Goal: Transaction & Acquisition: Purchase product/service

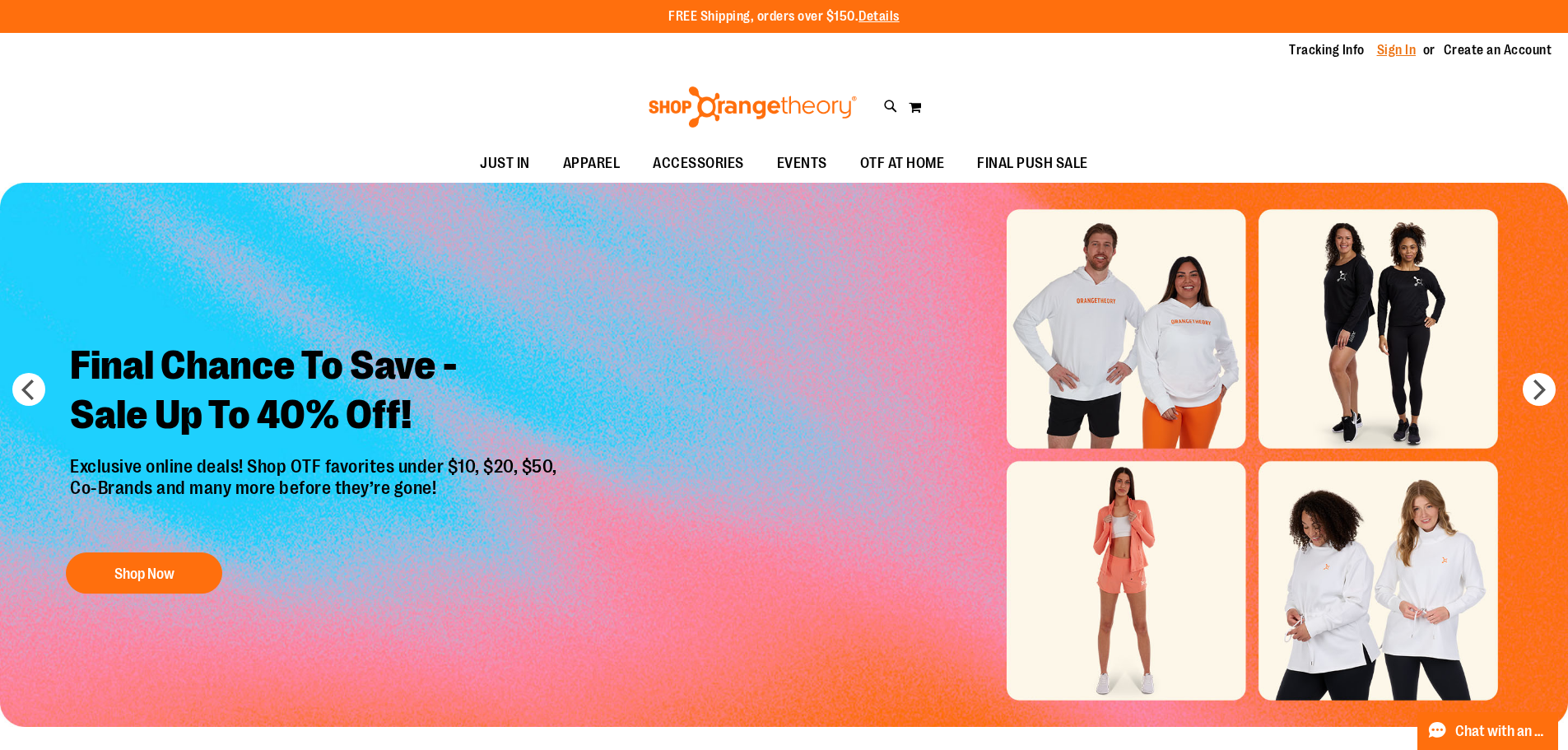
click at [1384, 47] on link "Sign In" at bounding box center [1397, 50] width 40 height 18
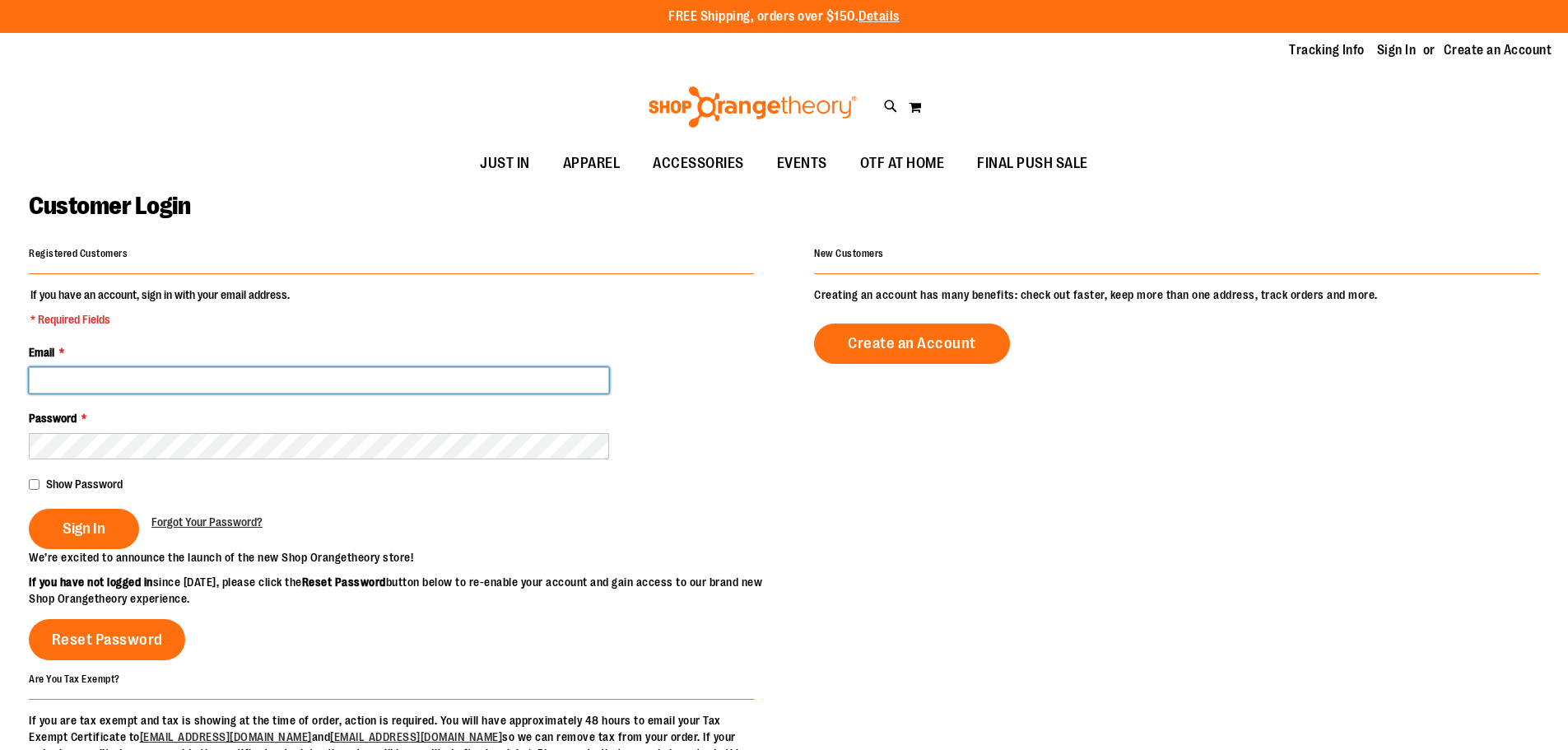
click at [161, 386] on input "Email *" at bounding box center [319, 380] width 581 height 27
type input "**********"
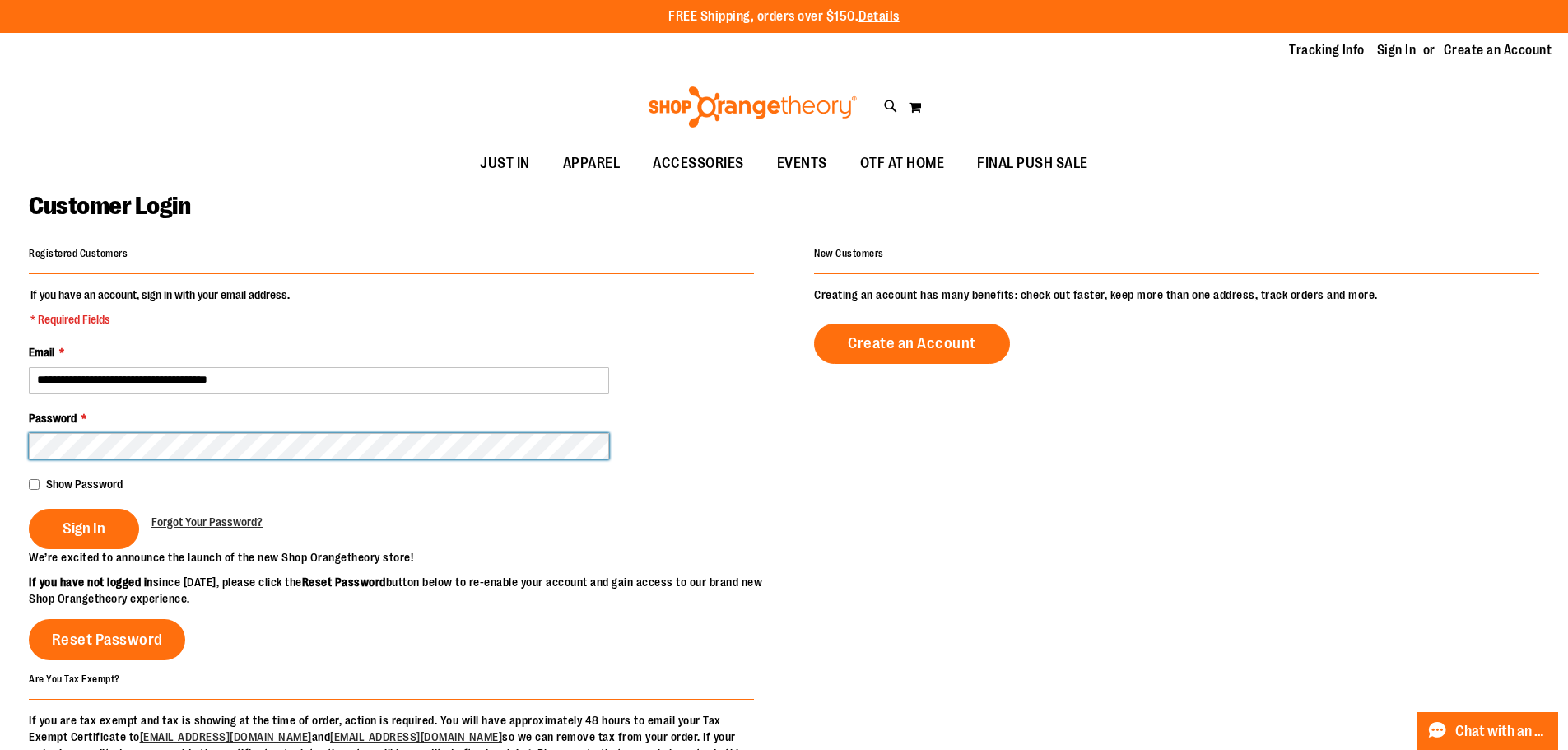
click at [29, 509] on button "Sign In" at bounding box center [84, 530] width 110 height 41
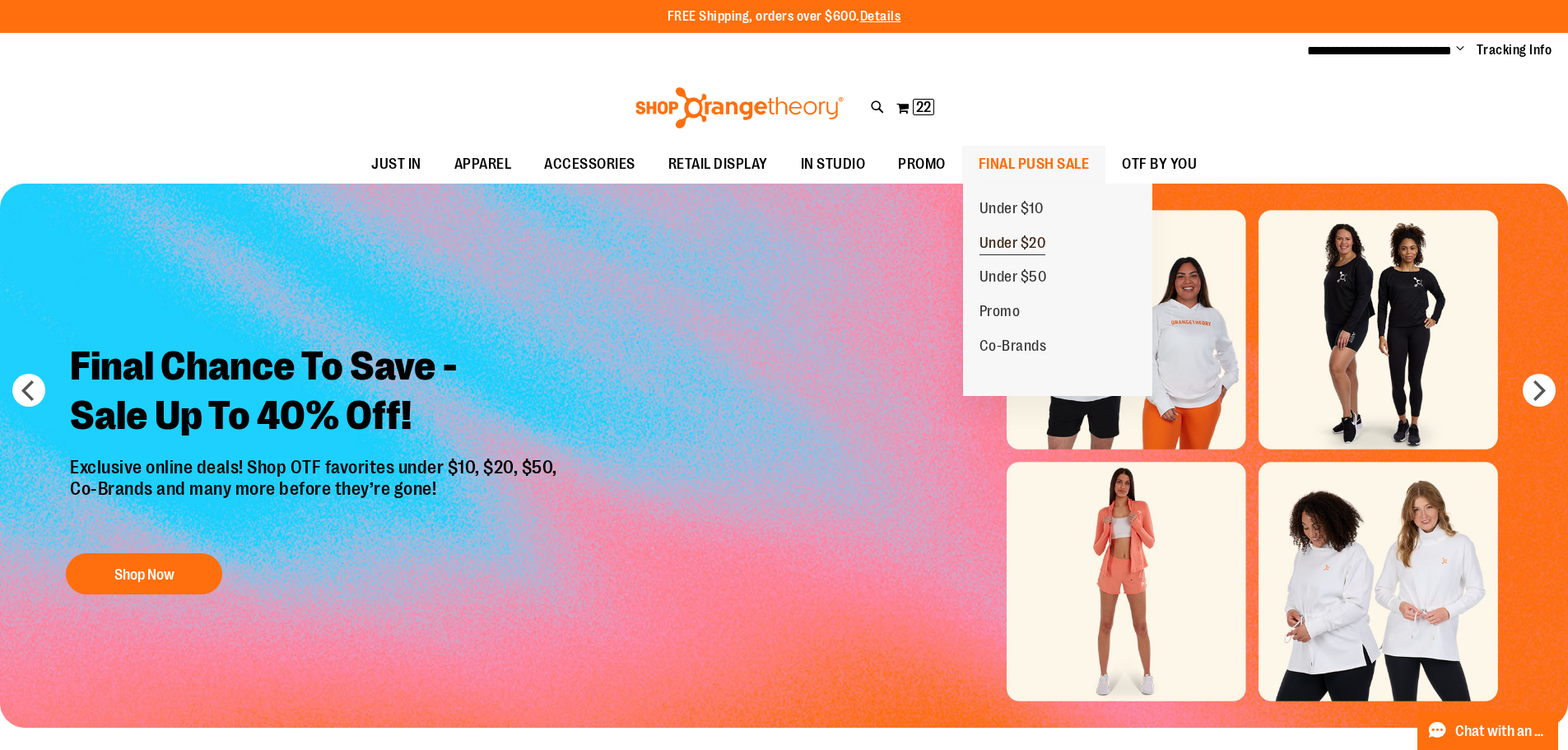
click at [1002, 239] on span "Under $20" at bounding box center [1012, 244] width 66 height 20
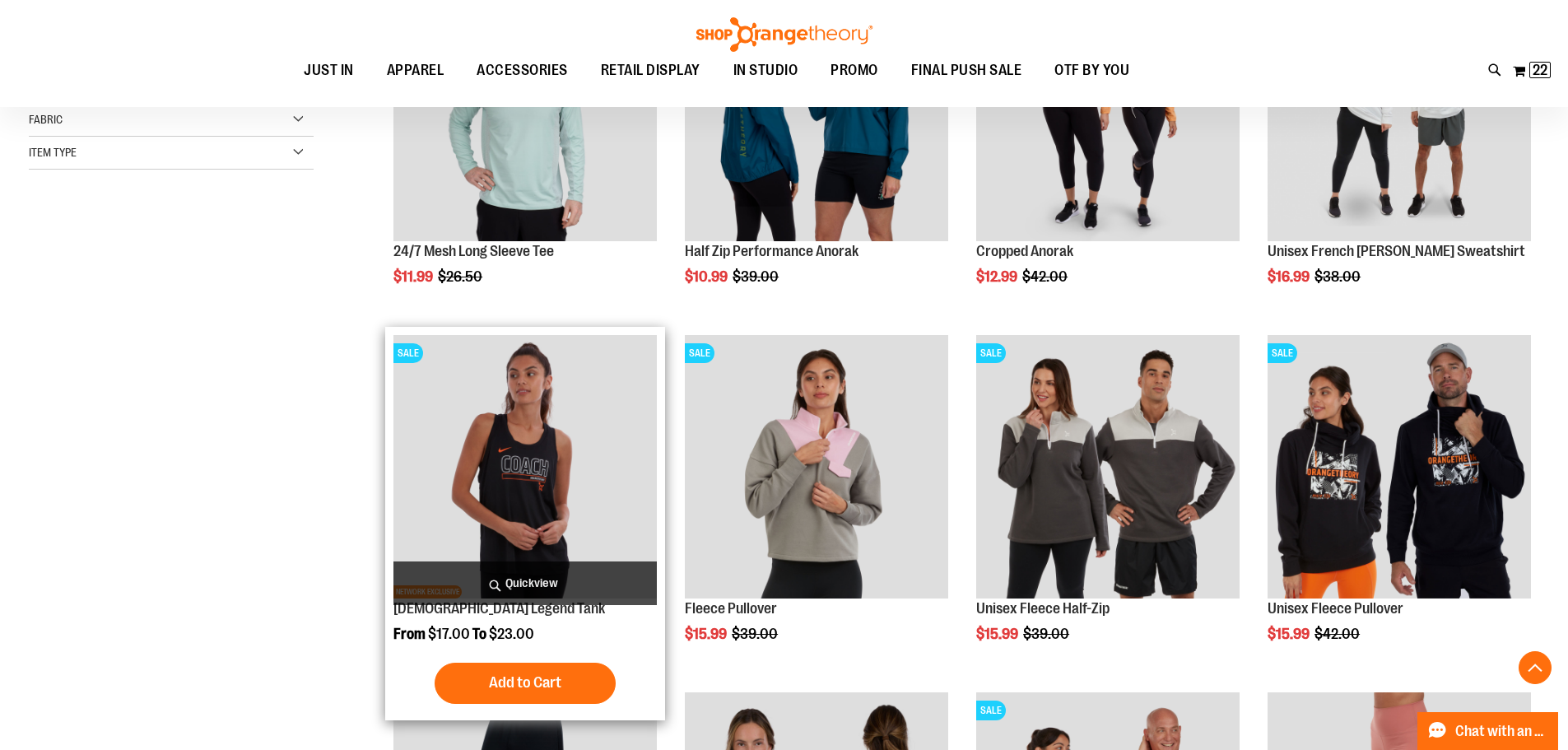
scroll to position [411, 0]
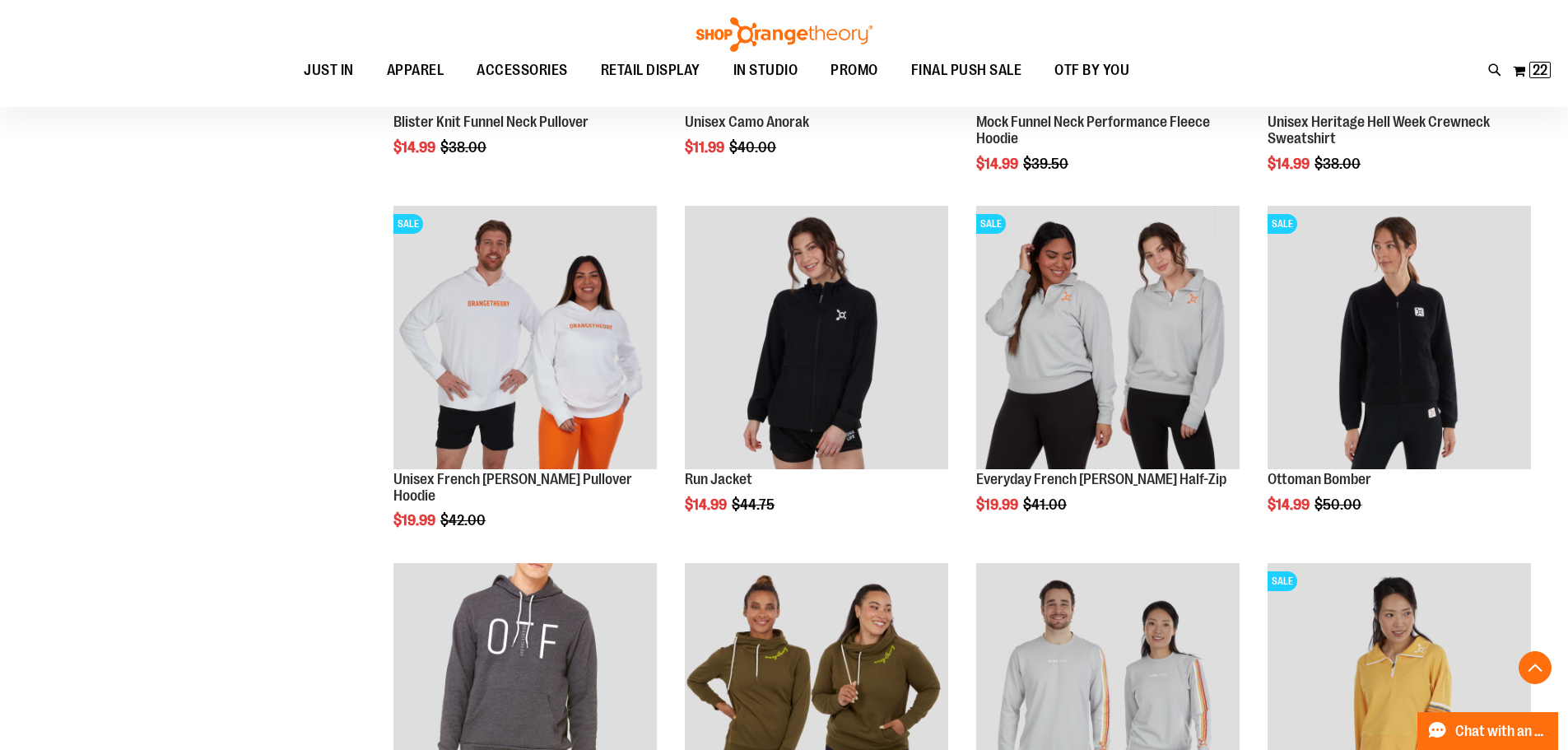
scroll to position [1564, 0]
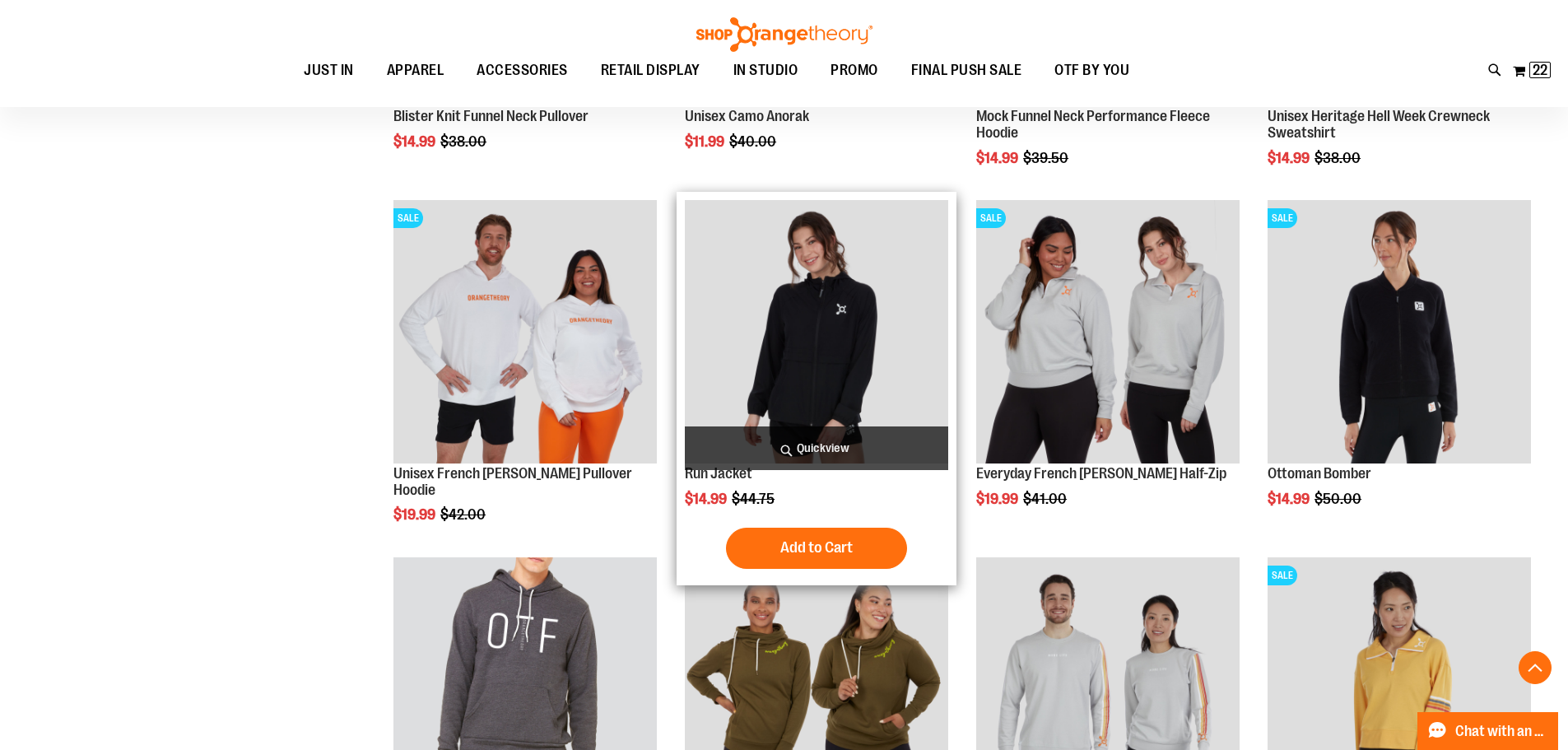
click at [820, 367] on img "product" at bounding box center [817, 332] width 263 height 264
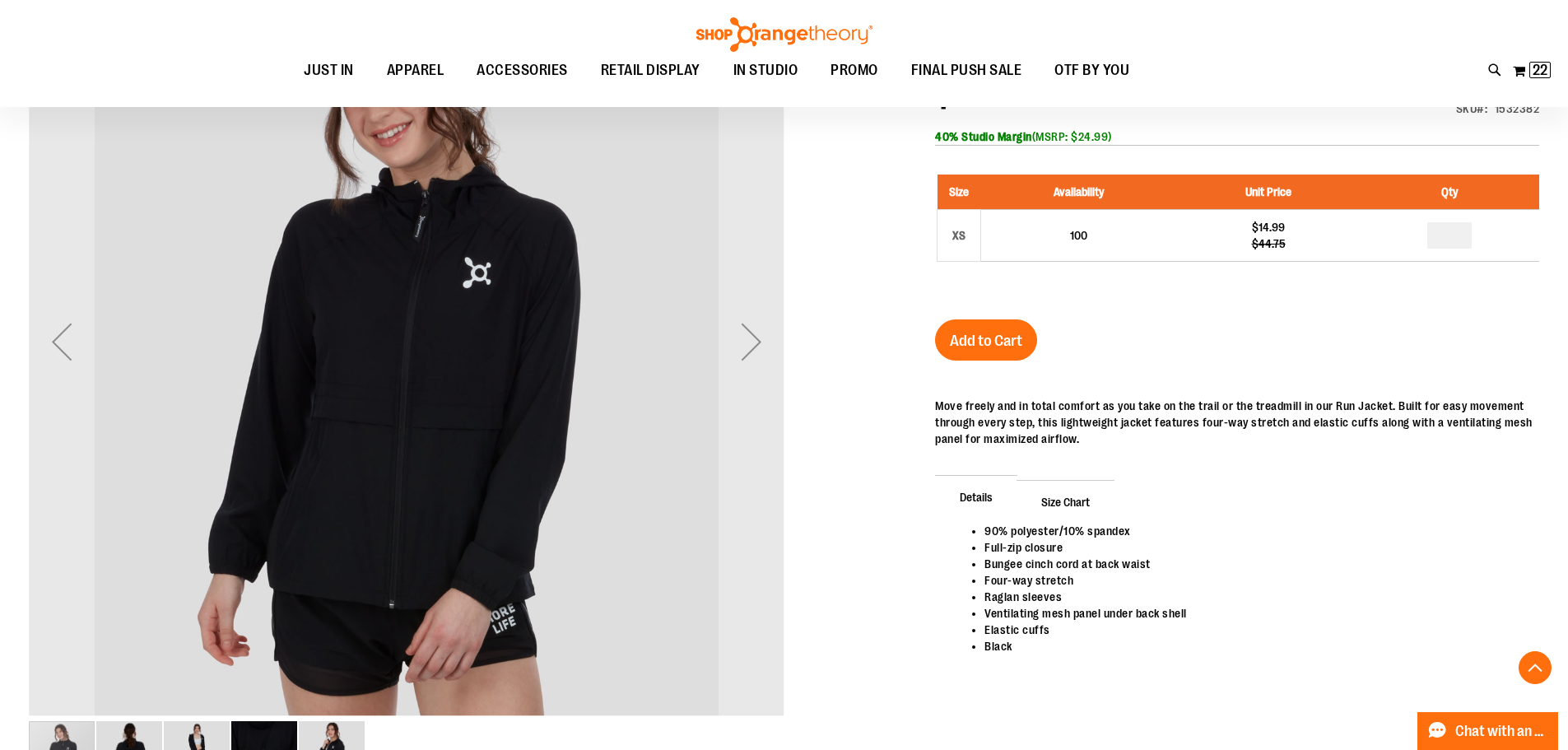
scroll to position [246, 0]
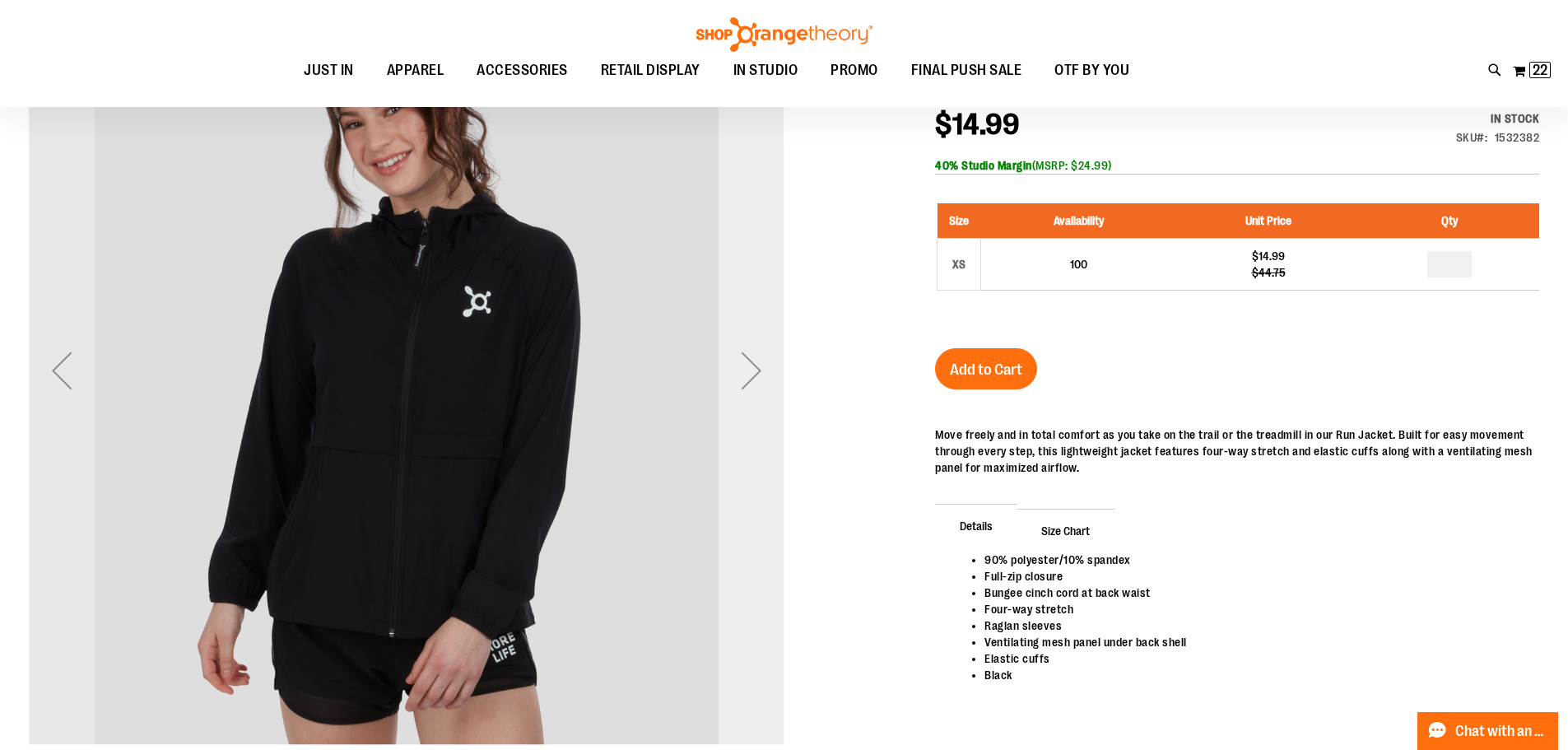
click at [755, 374] on div "Next" at bounding box center [751, 371] width 66 height 66
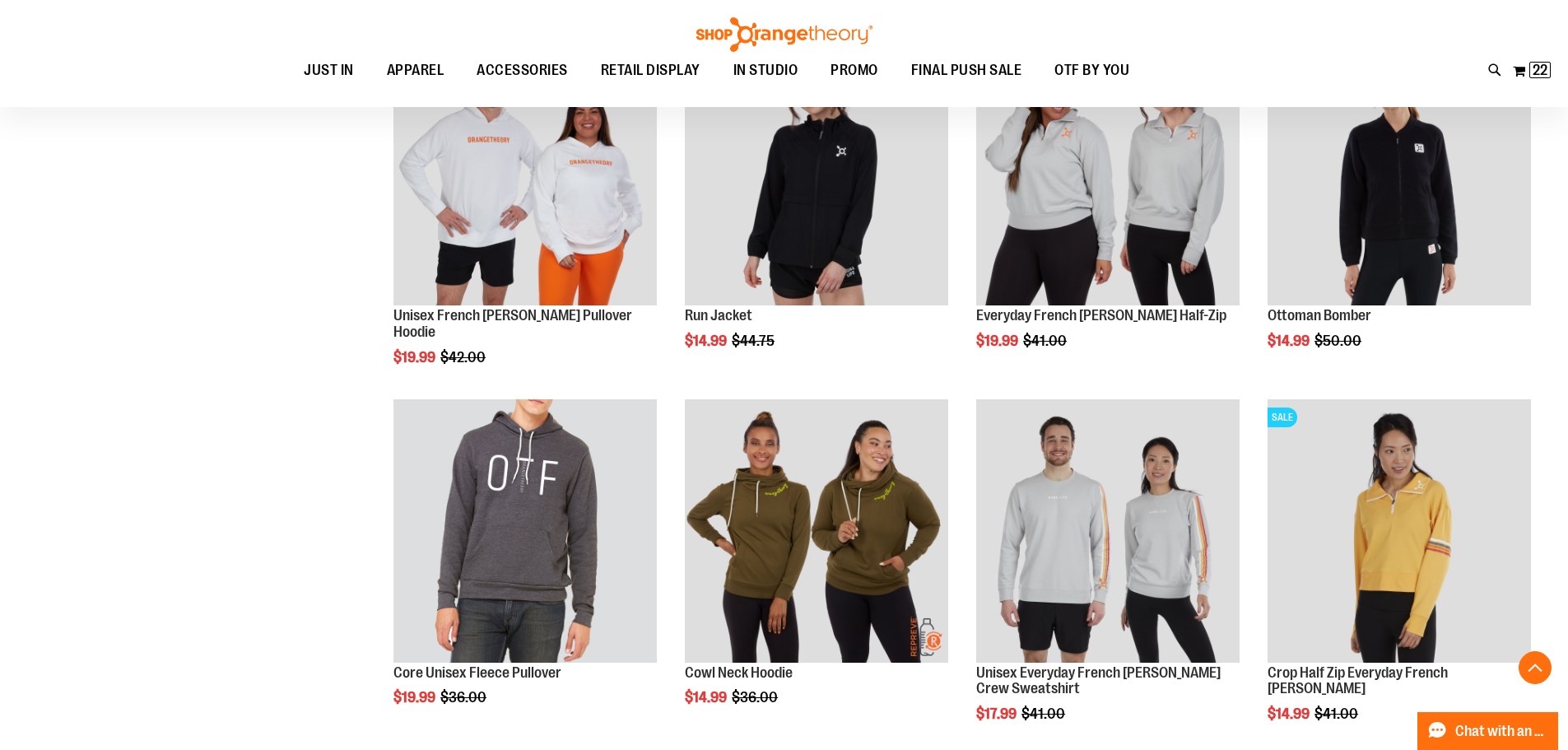
scroll to position [544, 0]
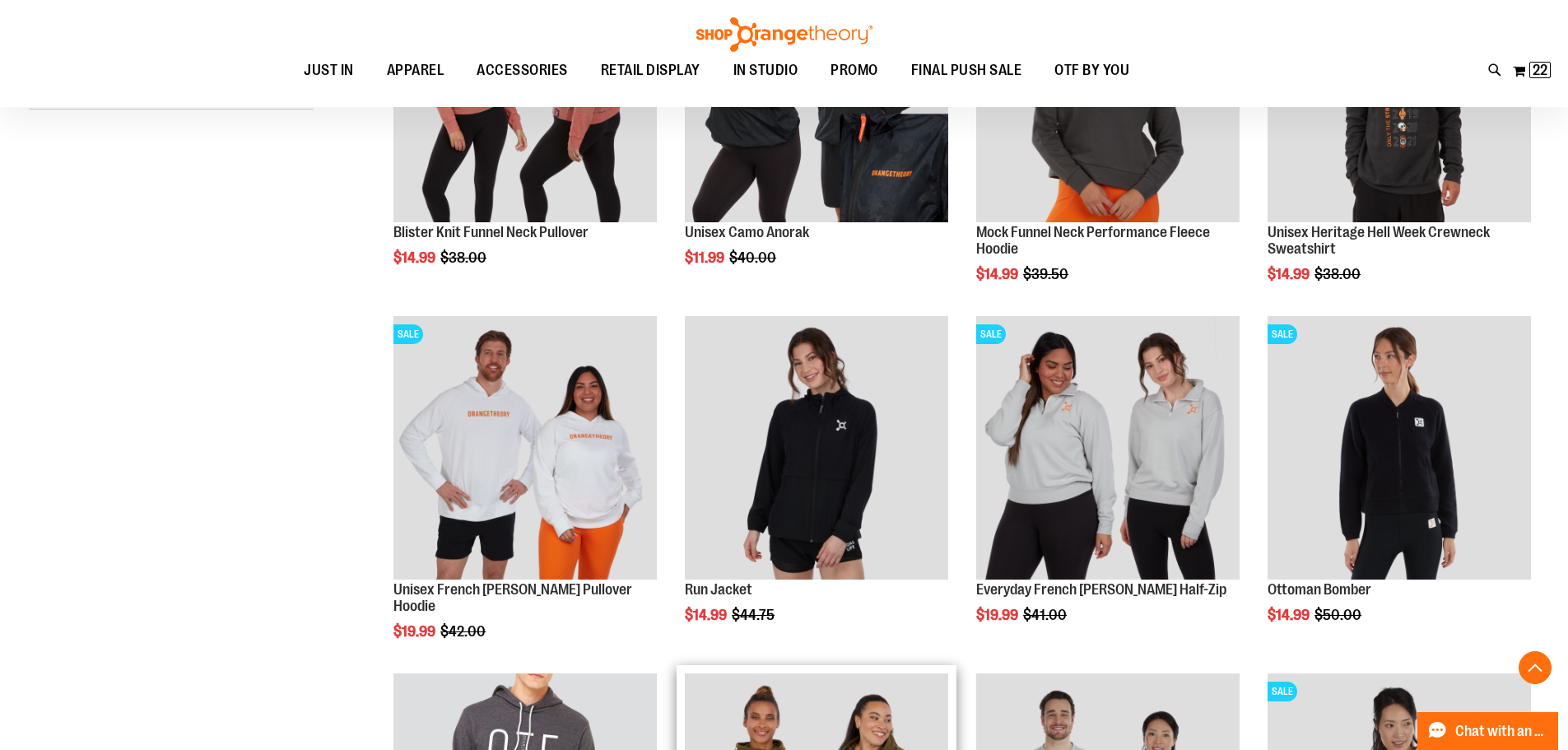
scroll to position [379, 0]
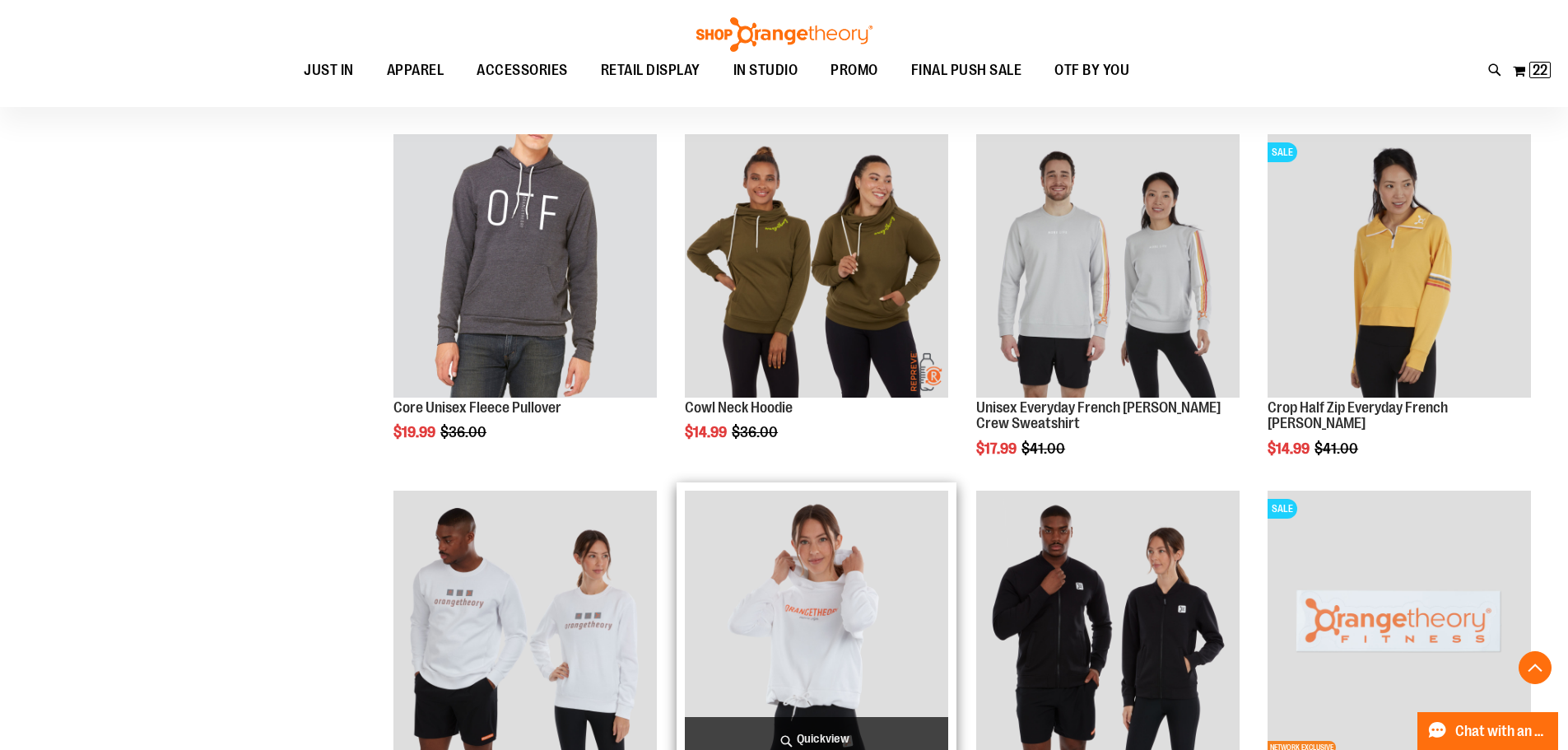
scroll to position [955, 0]
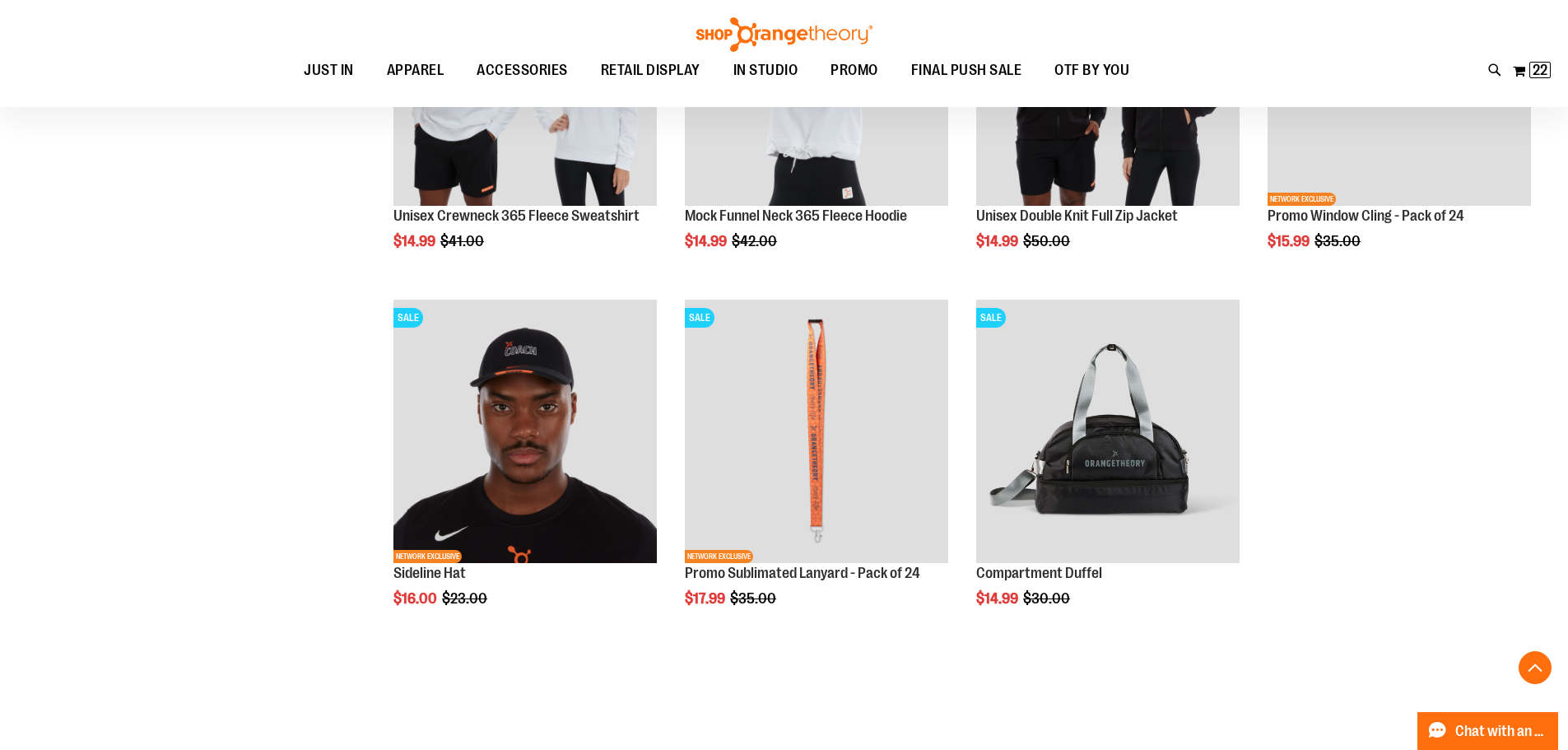
scroll to position [1614, 0]
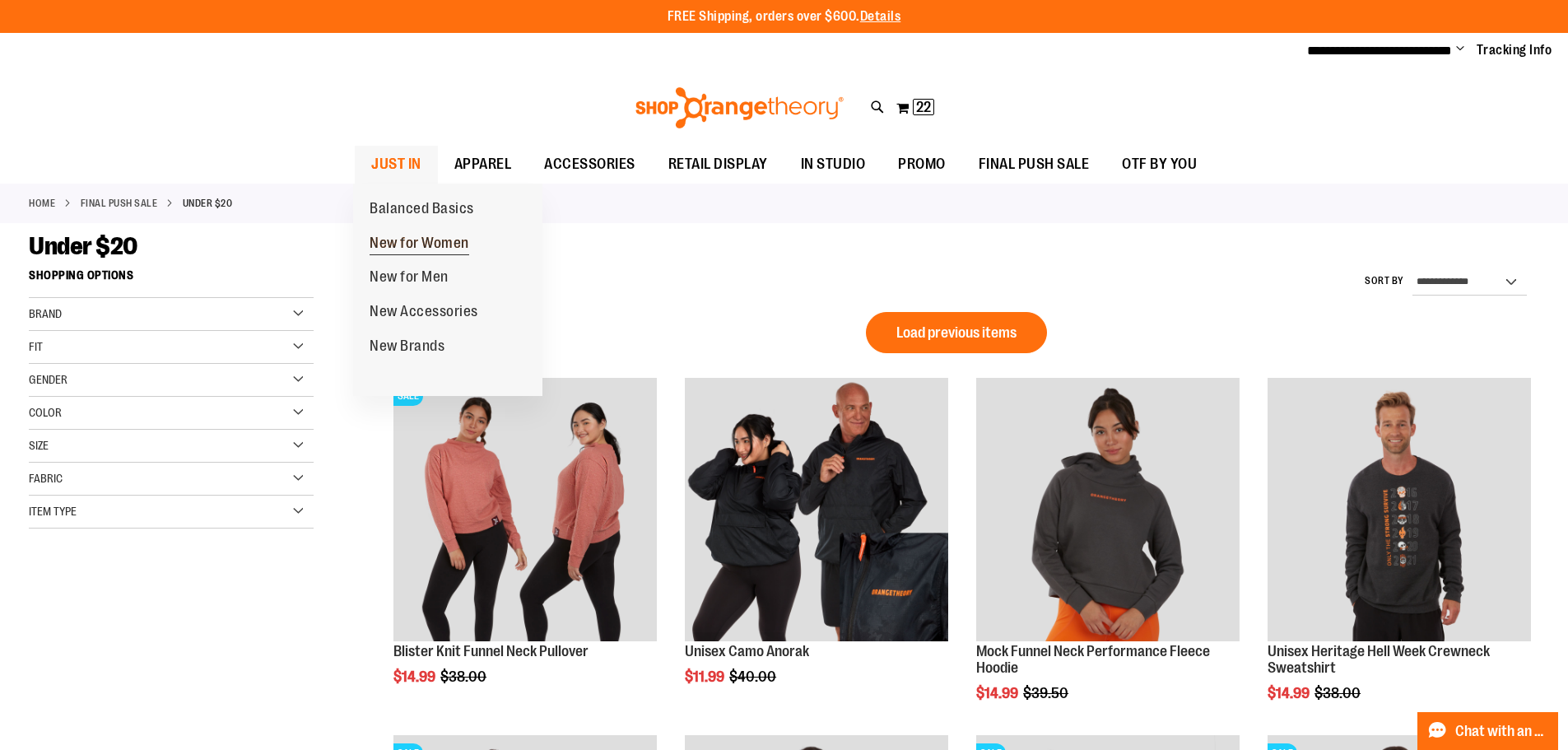
click at [405, 240] on span "New for Women" at bounding box center [419, 244] width 100 height 20
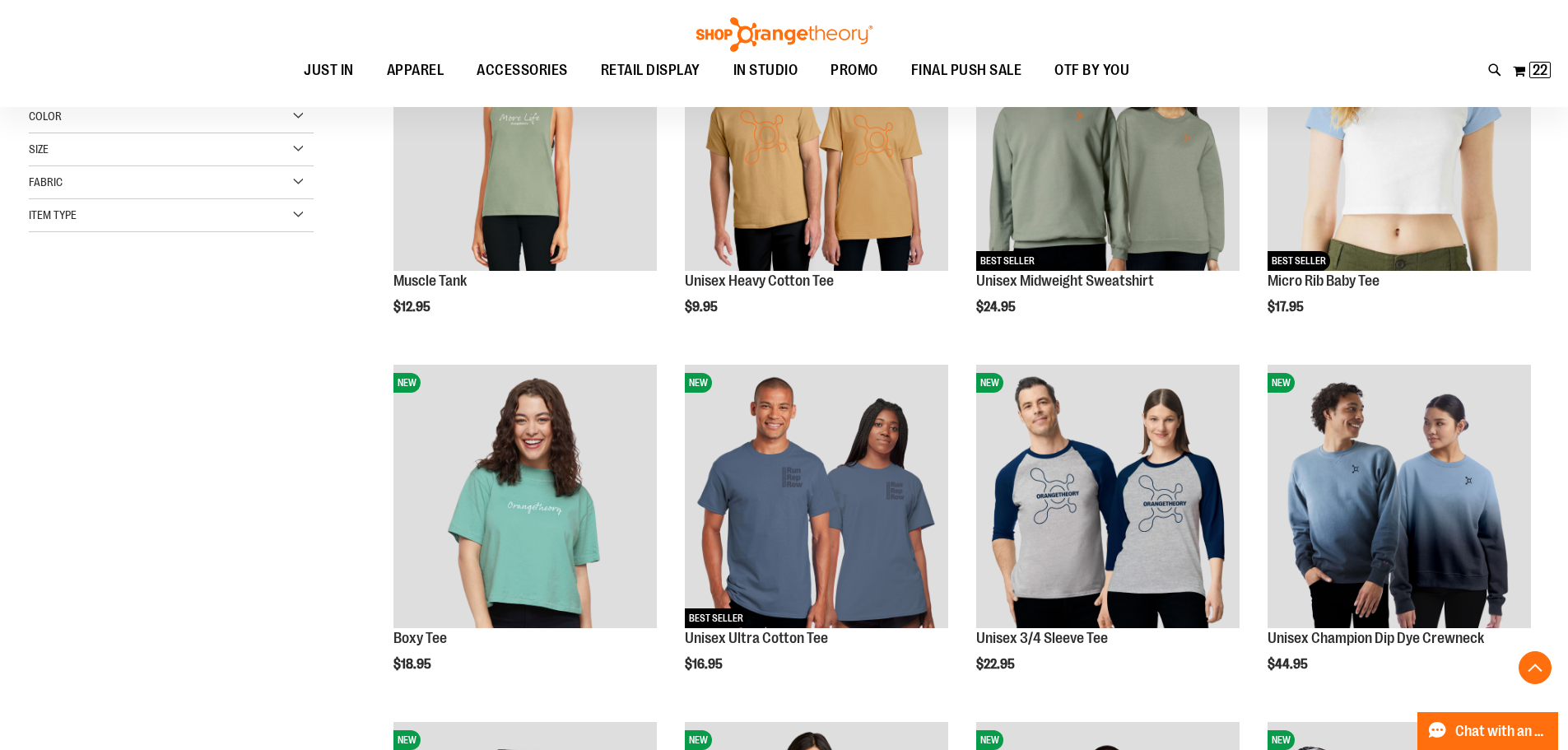
scroll to position [329, 0]
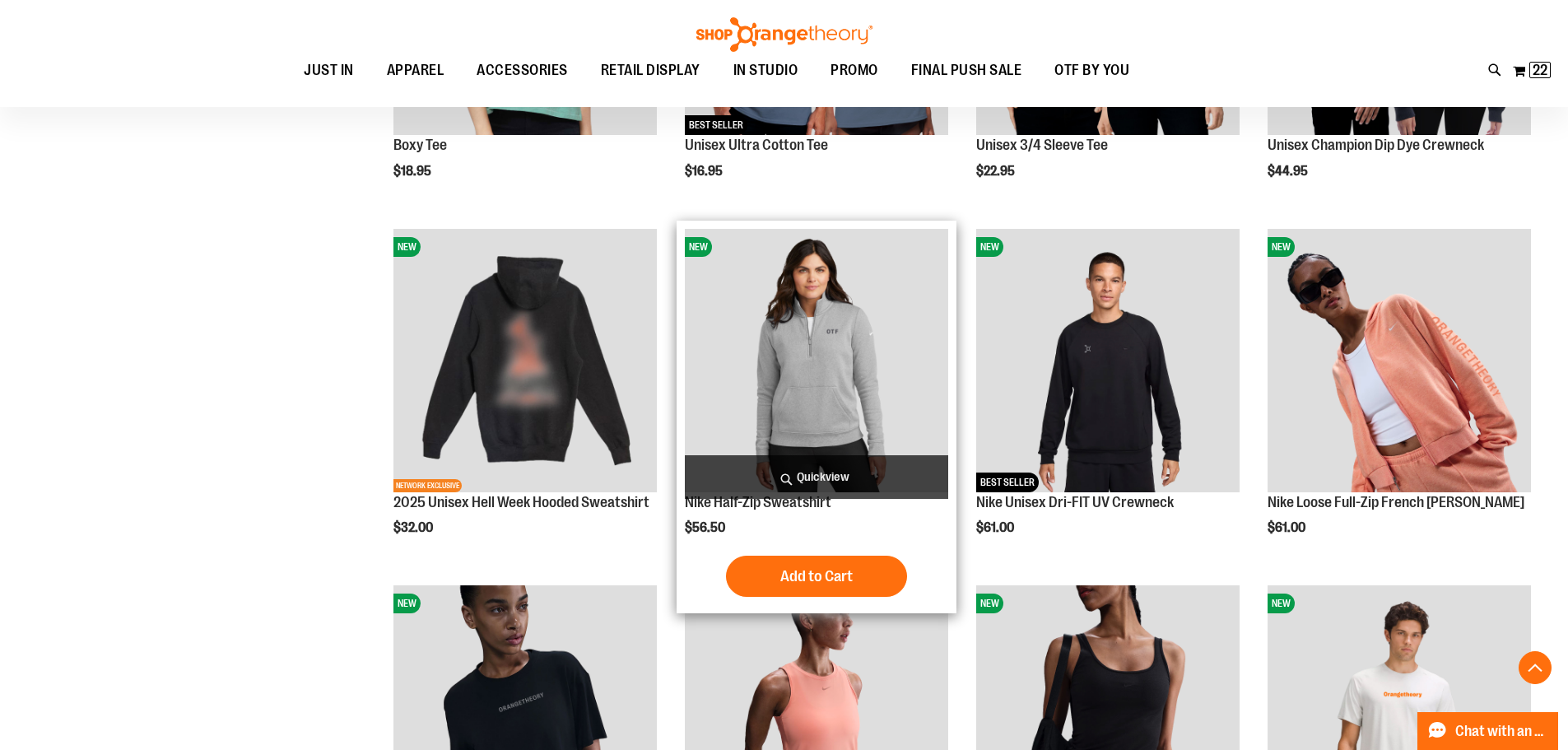
scroll to position [823, 0]
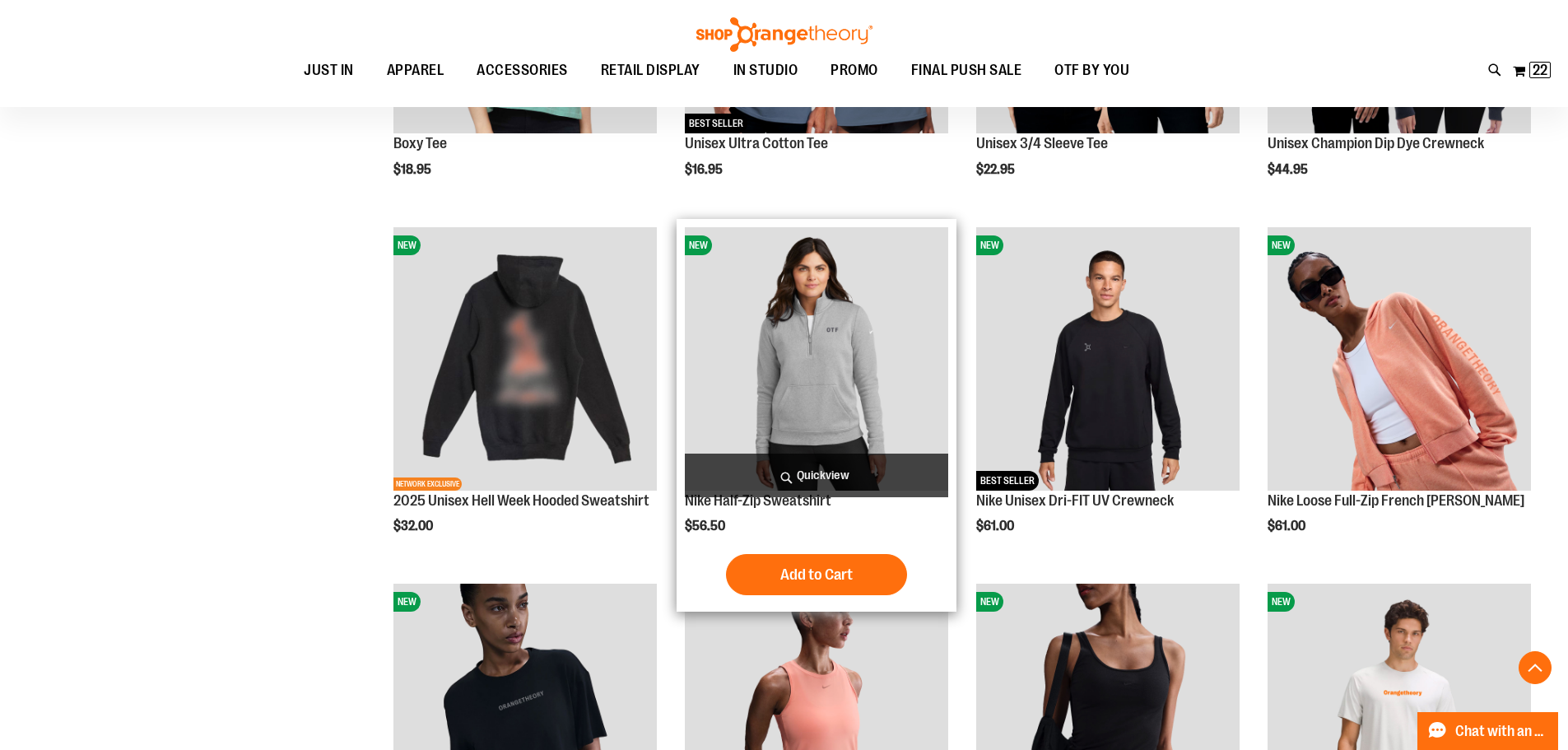
click at [803, 393] on img "product" at bounding box center [817, 359] width 263 height 264
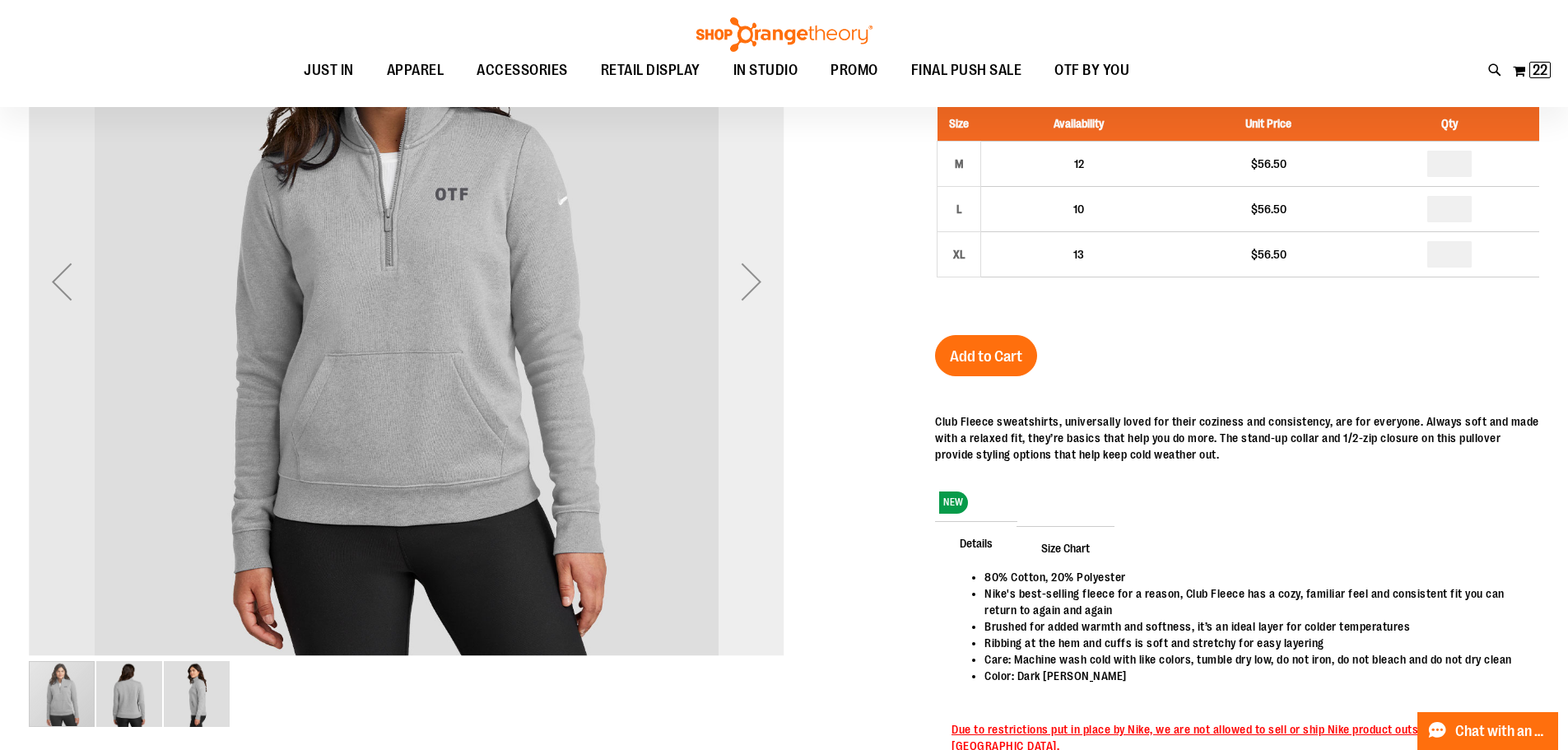
scroll to position [164, 0]
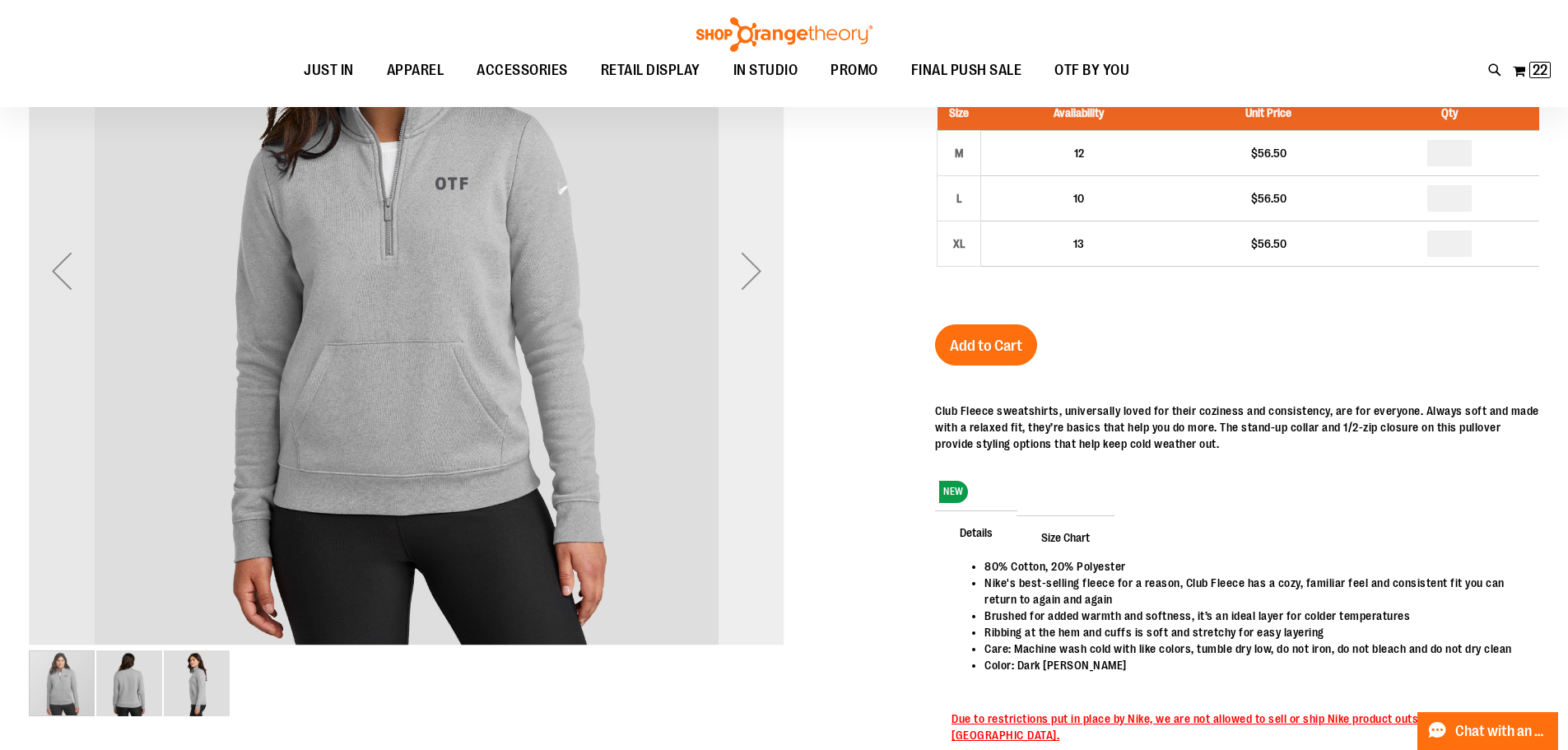
click at [750, 266] on div "Next" at bounding box center [751, 271] width 66 height 66
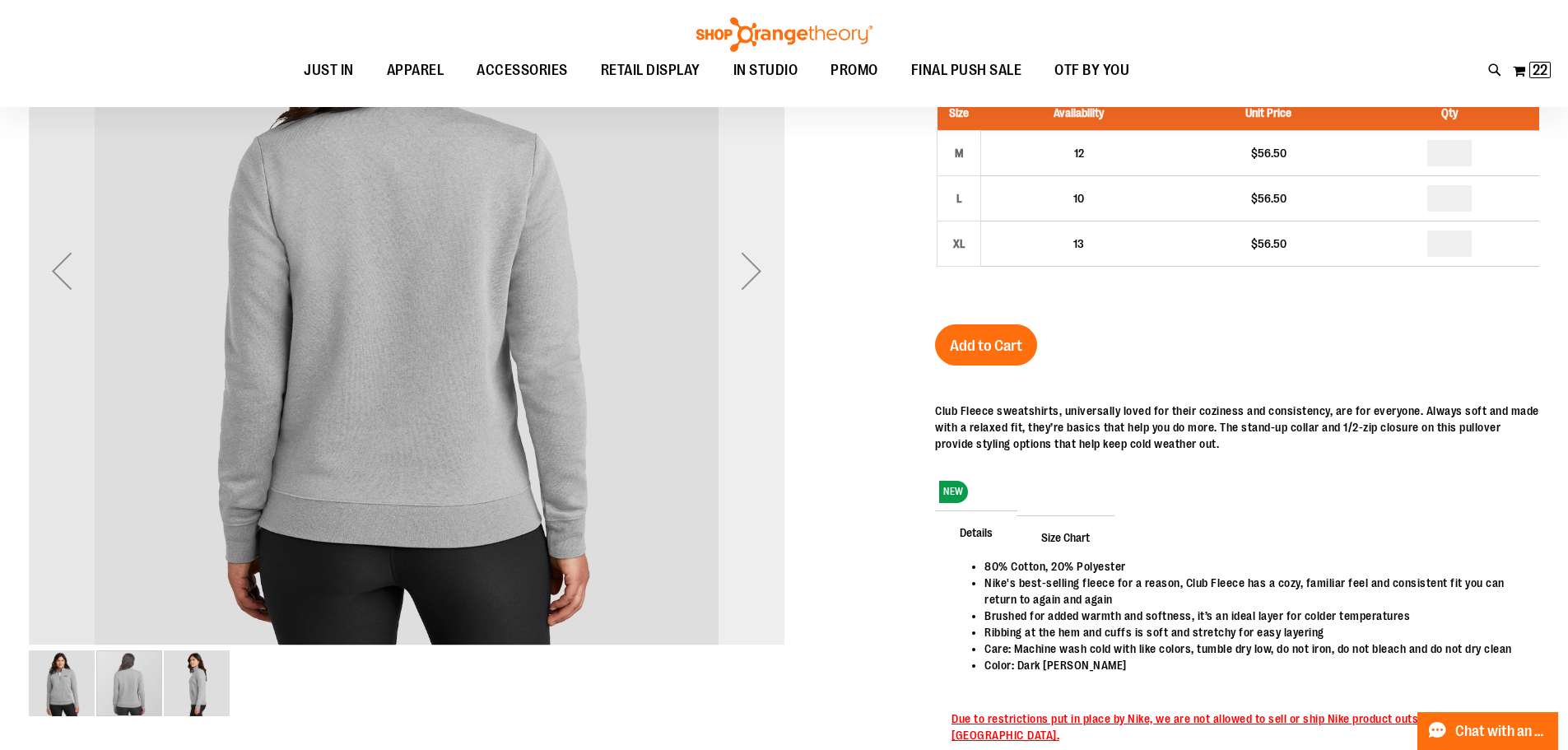
click at [750, 266] on div "Next" at bounding box center [751, 271] width 66 height 66
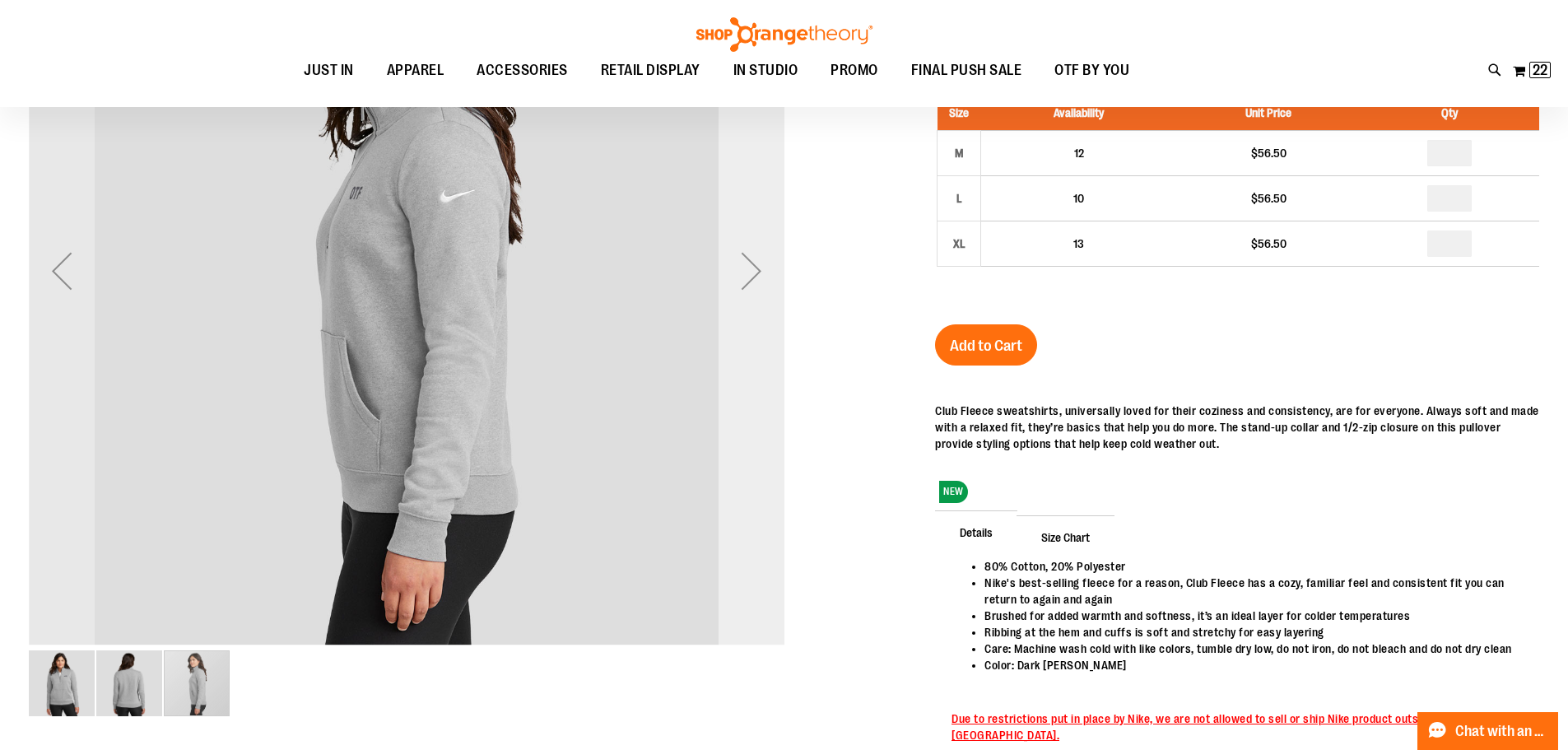
click at [750, 266] on div "Next" at bounding box center [751, 271] width 66 height 66
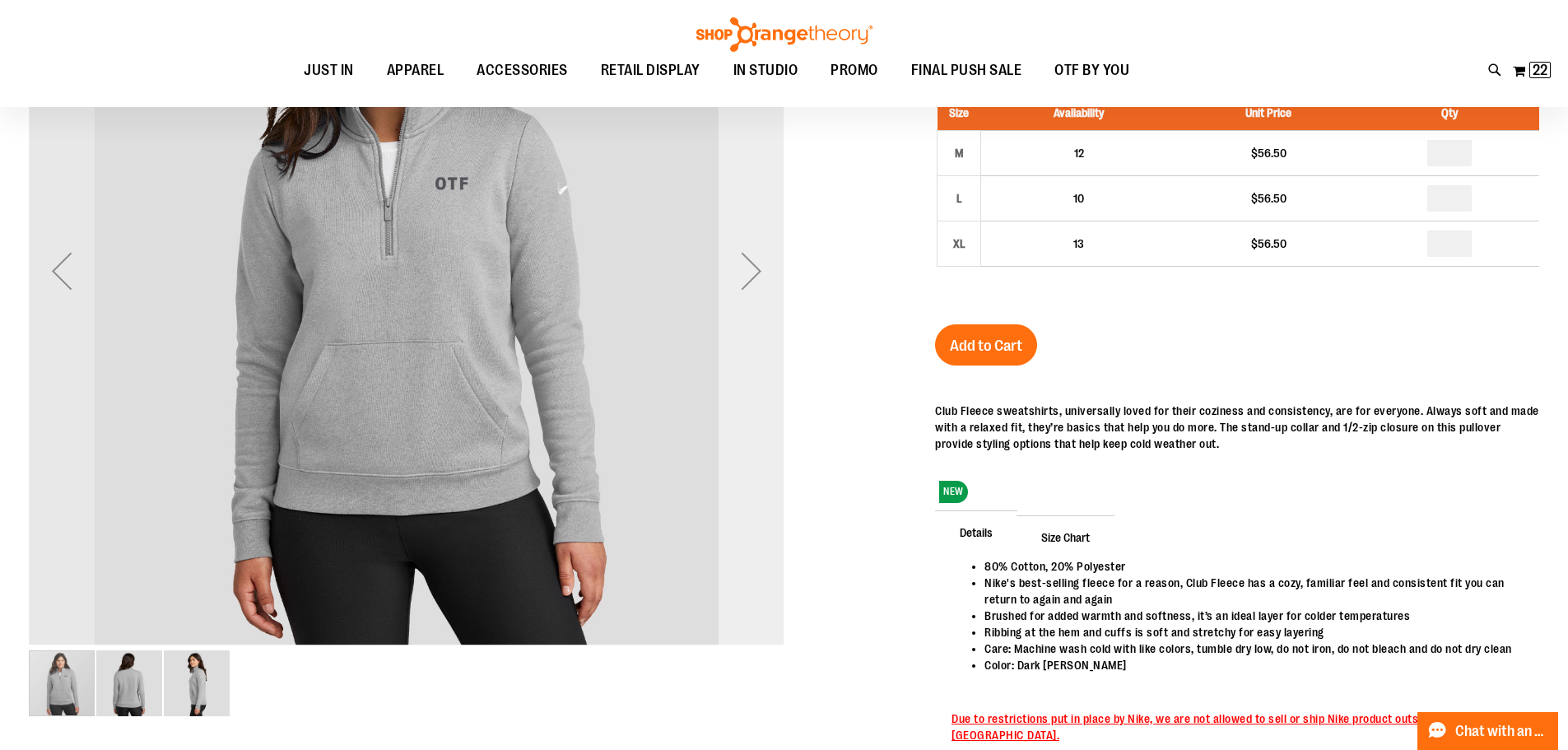
click at [750, 266] on div "Next" at bounding box center [751, 271] width 66 height 66
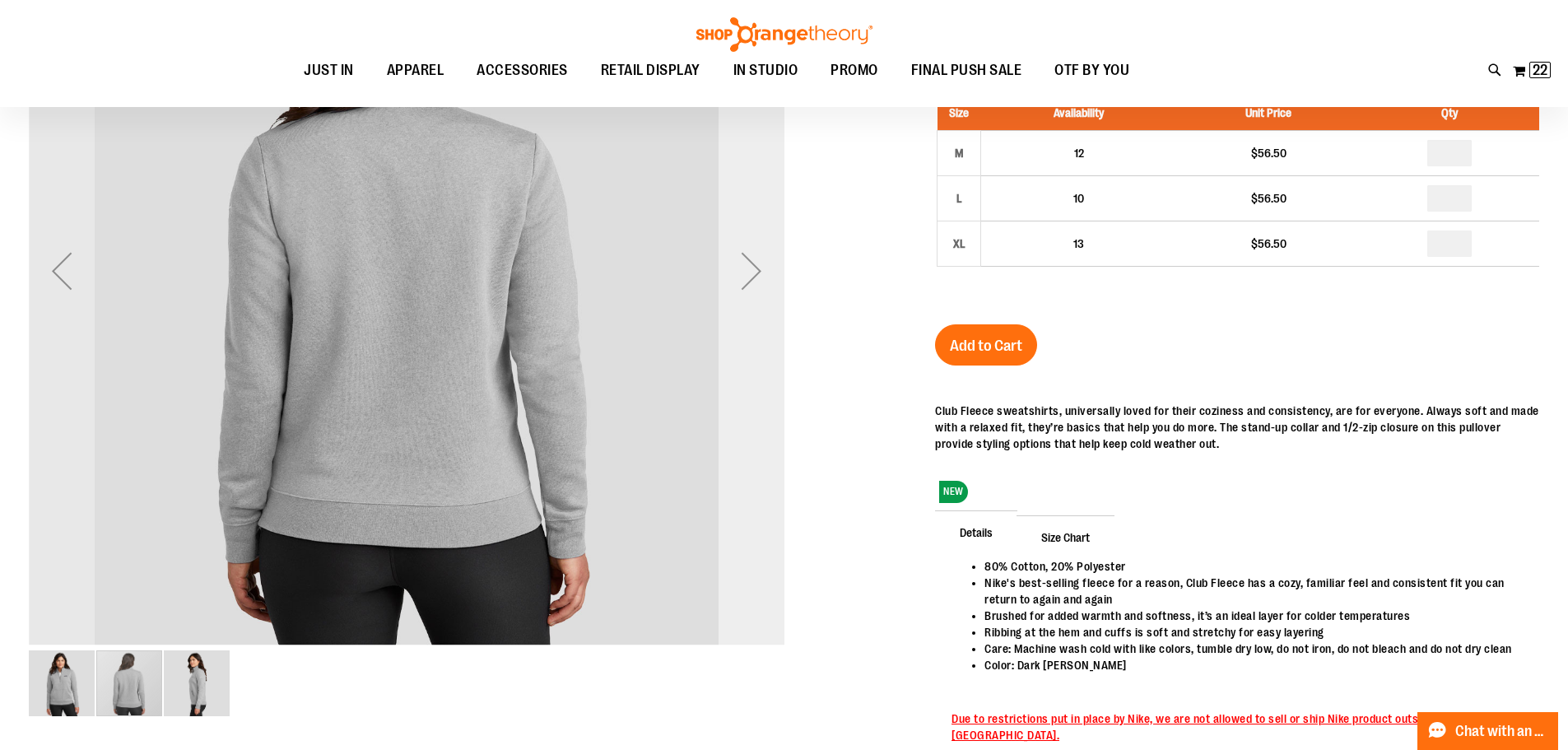
click at [750, 266] on div "Next" at bounding box center [751, 271] width 66 height 66
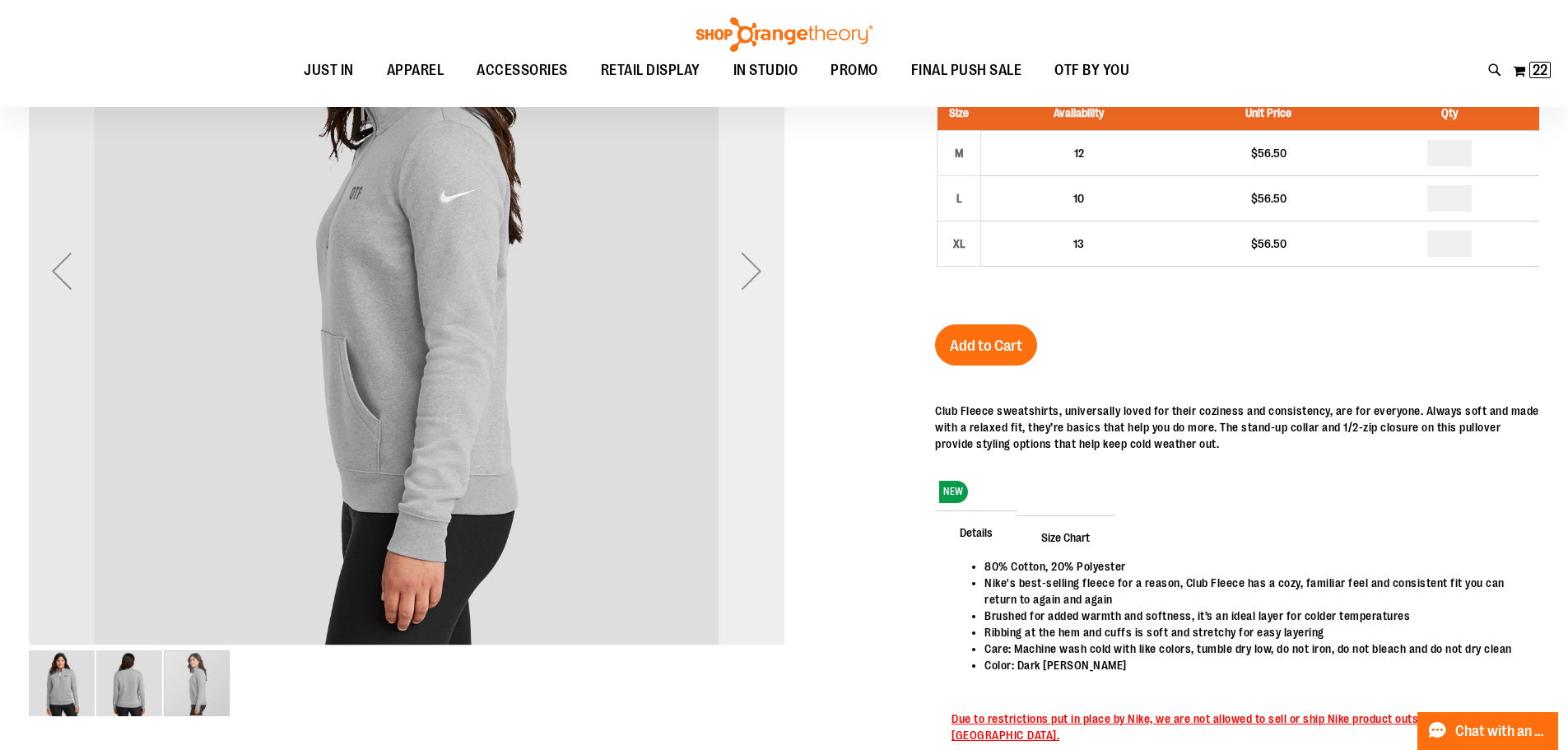
click at [750, 266] on div "Next" at bounding box center [751, 271] width 66 height 66
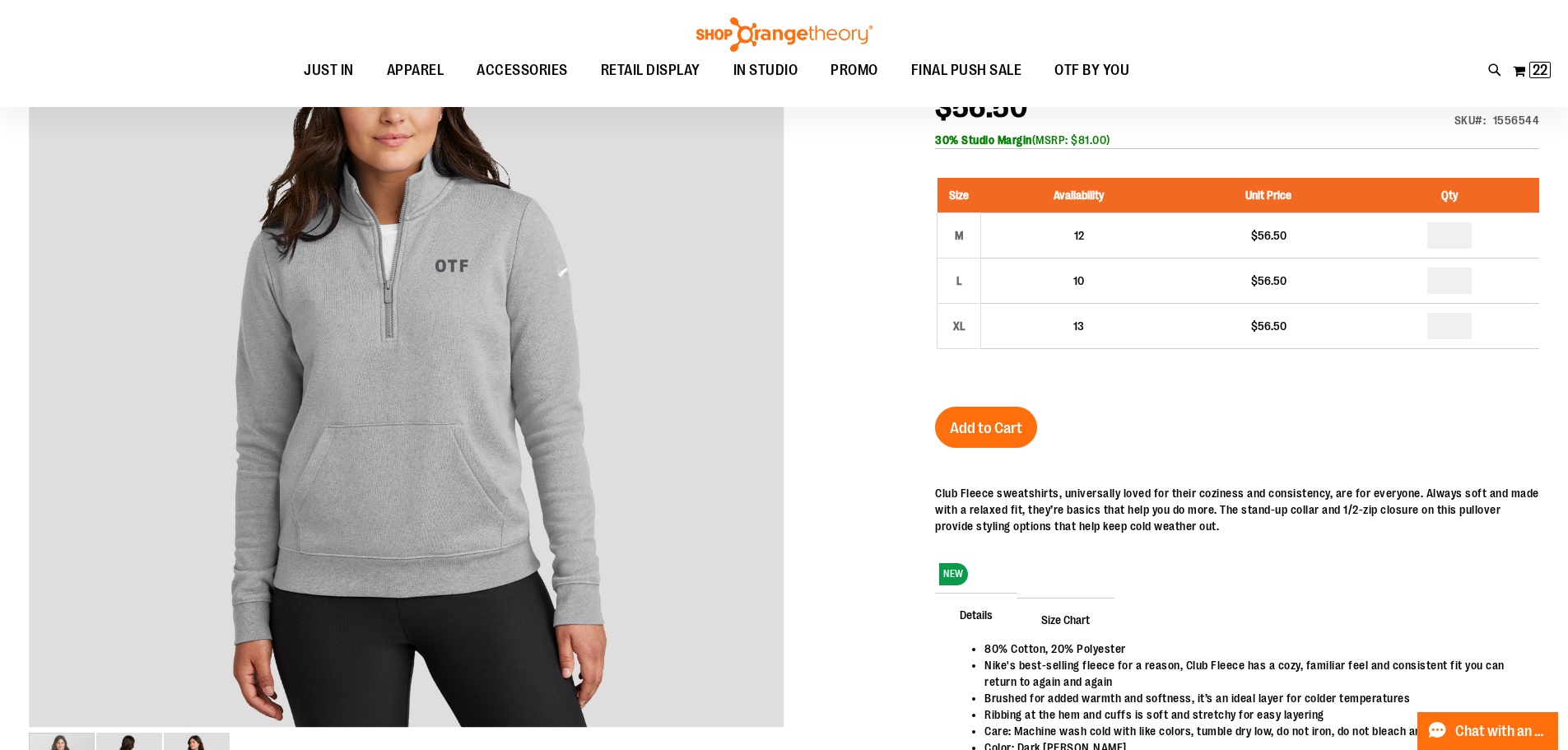
scroll to position [0, 0]
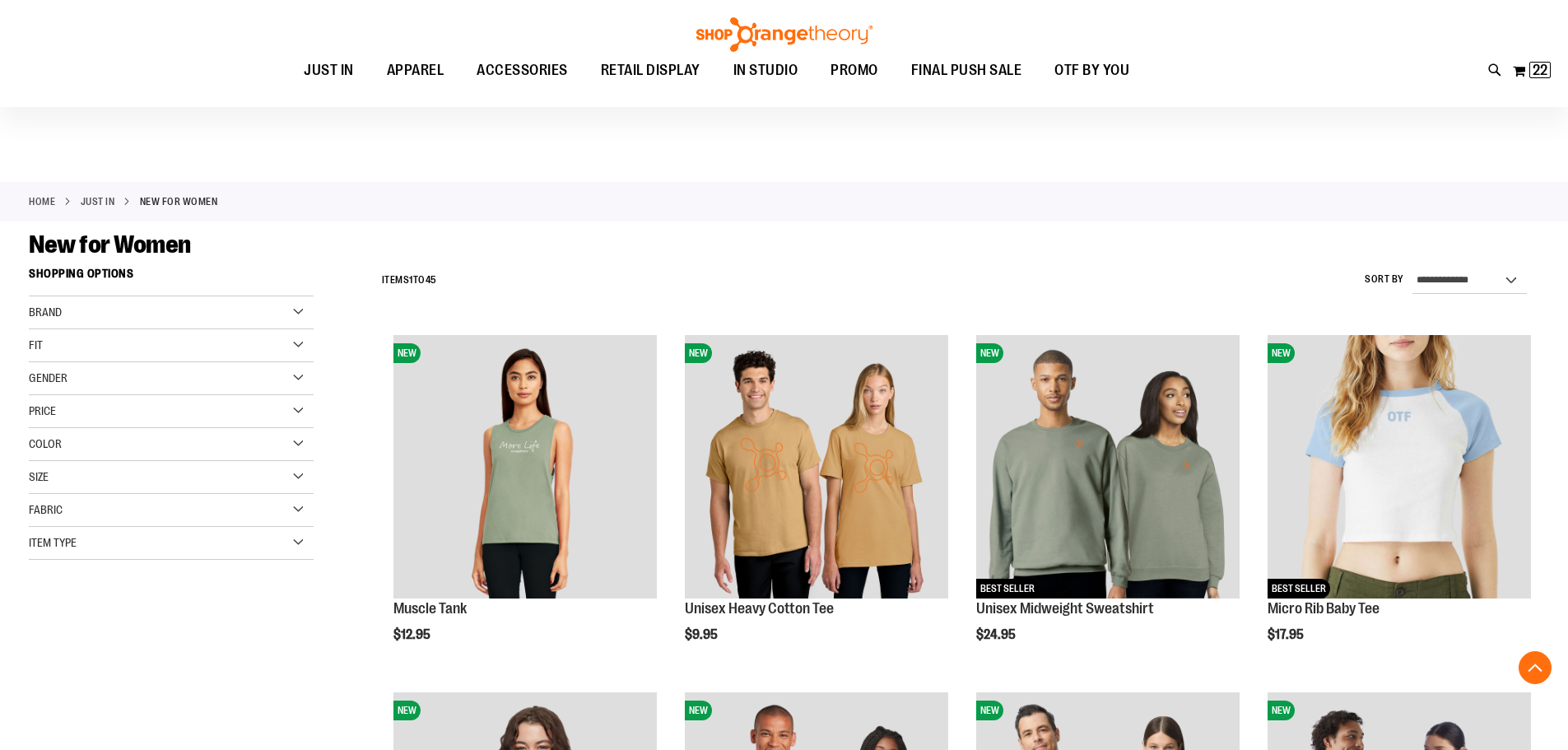
scroll to position [773, 0]
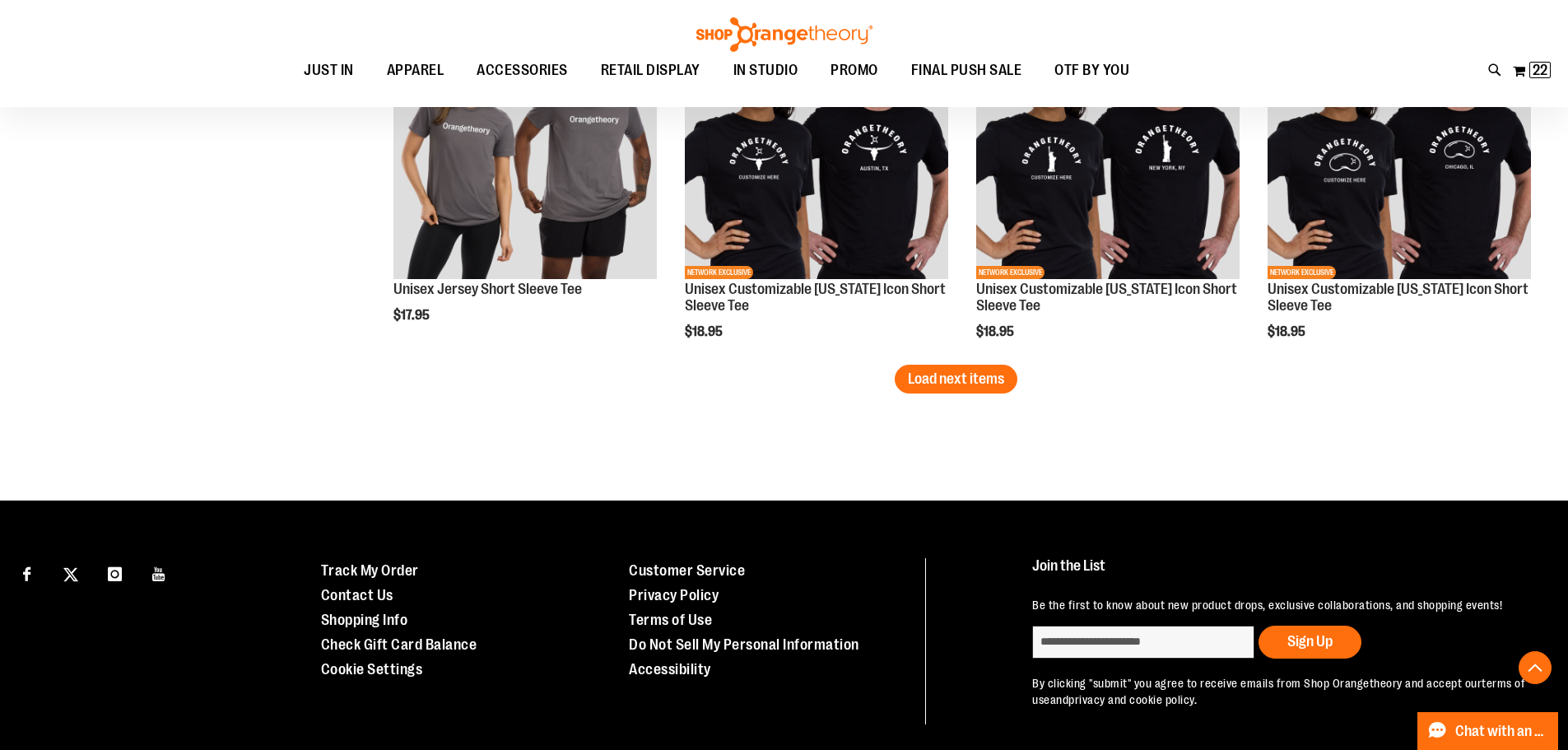
scroll to position [3052, 0]
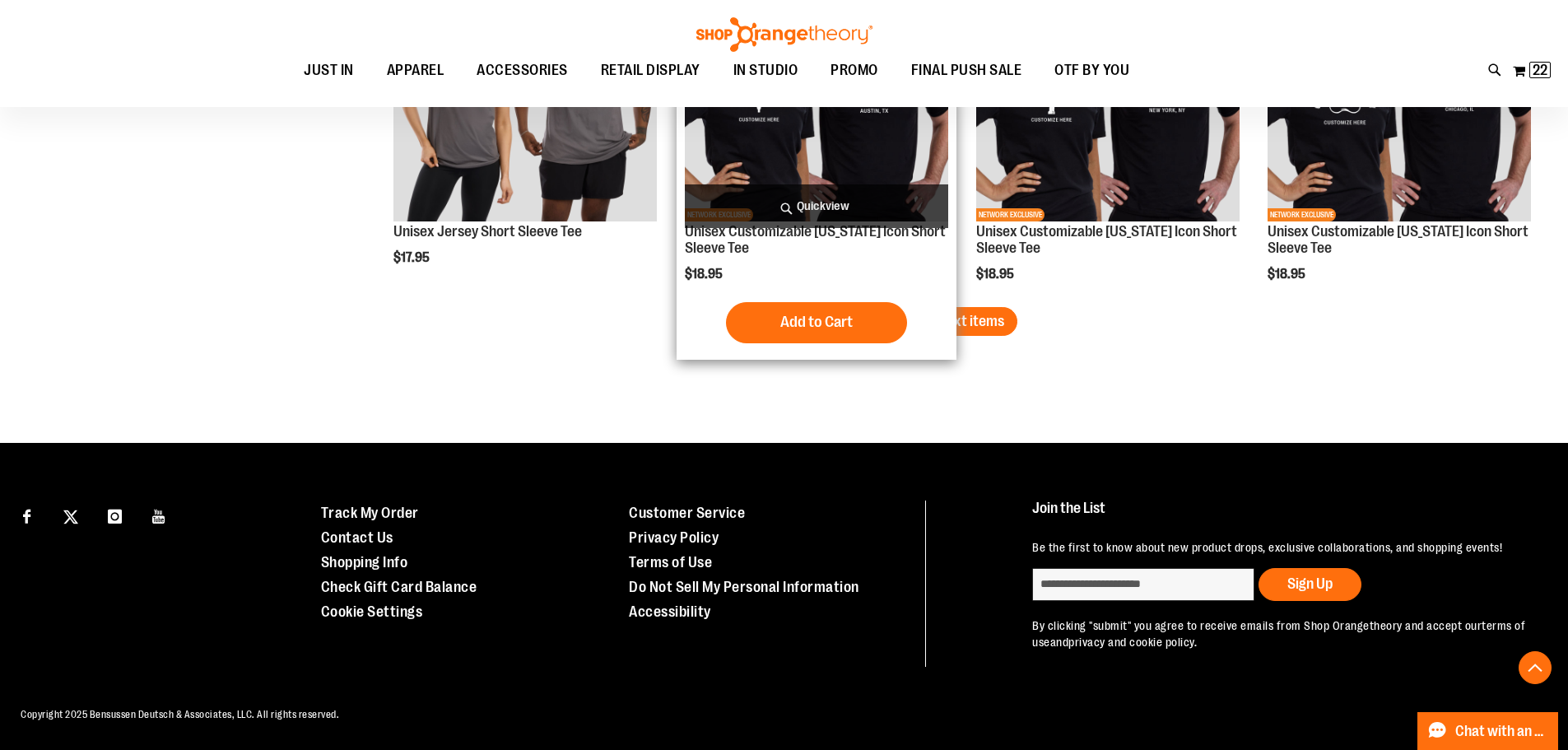
click at [951, 318] on div "NEW NETWORK EXCLUSIVE Unisex Customizable Texas Icon Short Sleeve Tee $18.95 Qu…" at bounding box center [817, 155] width 280 height 409
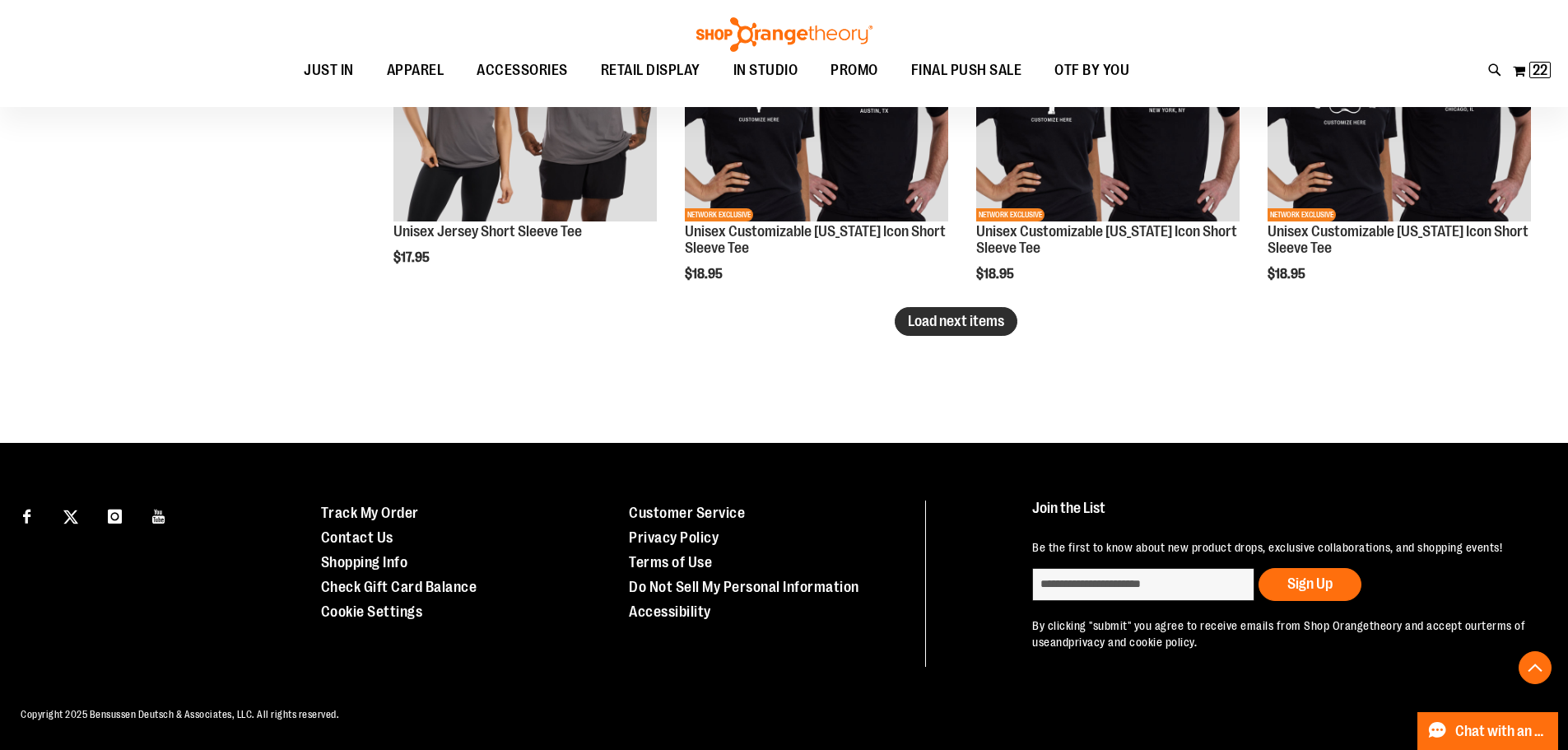
click at [965, 317] on span "Load next items" at bounding box center [955, 321] width 96 height 17
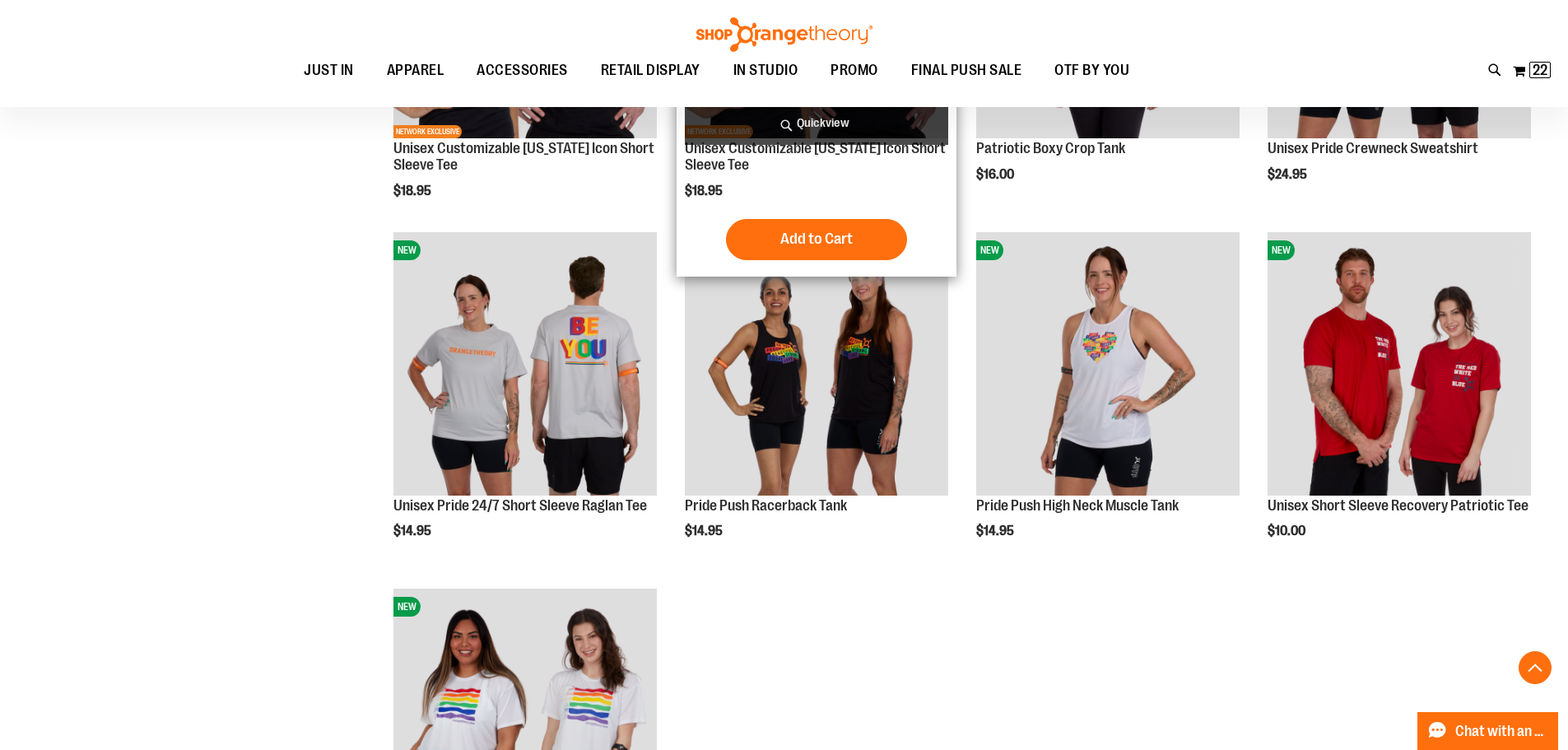
scroll to position [3711, 0]
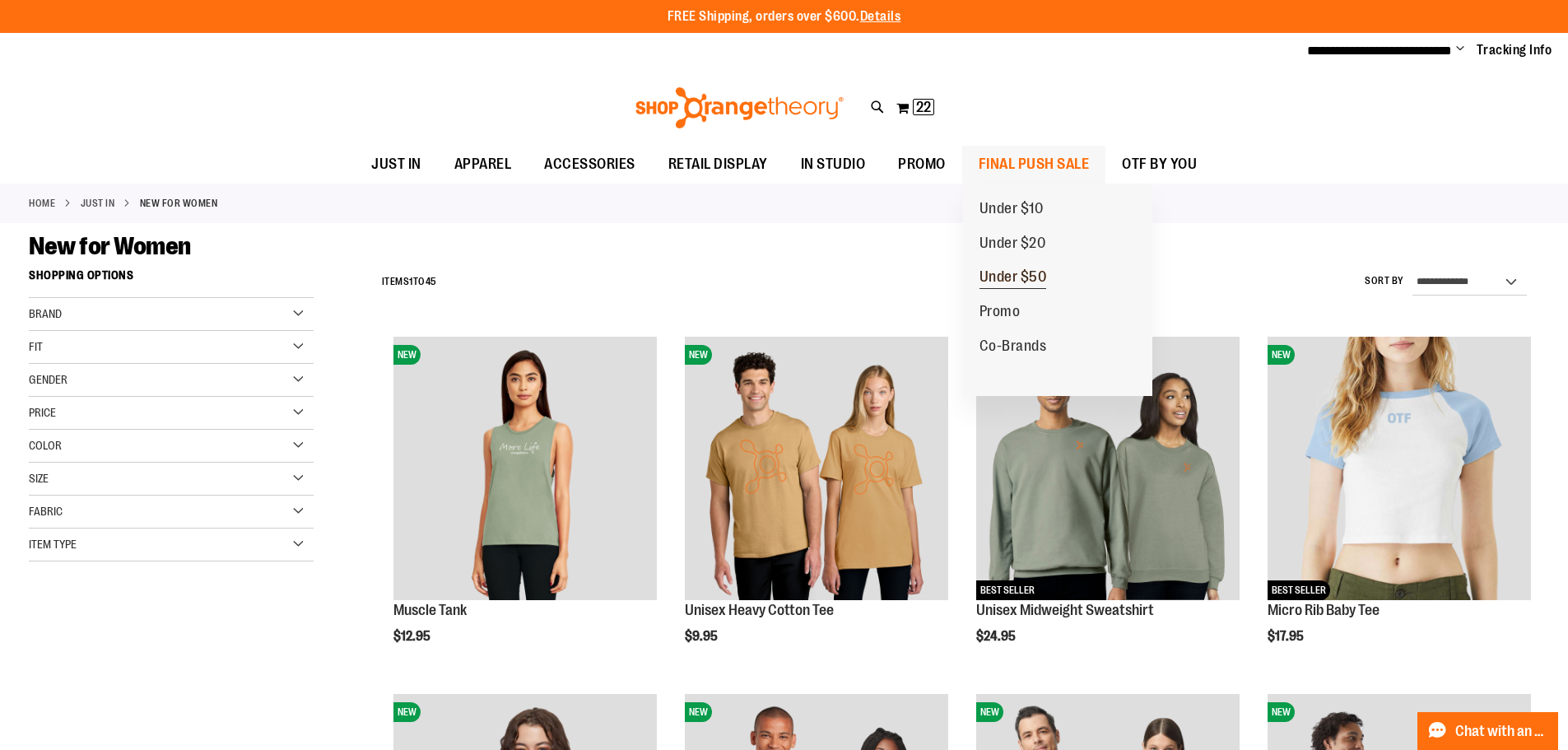
click at [1023, 271] on span "Under $50" at bounding box center [1013, 279] width 67 height 20
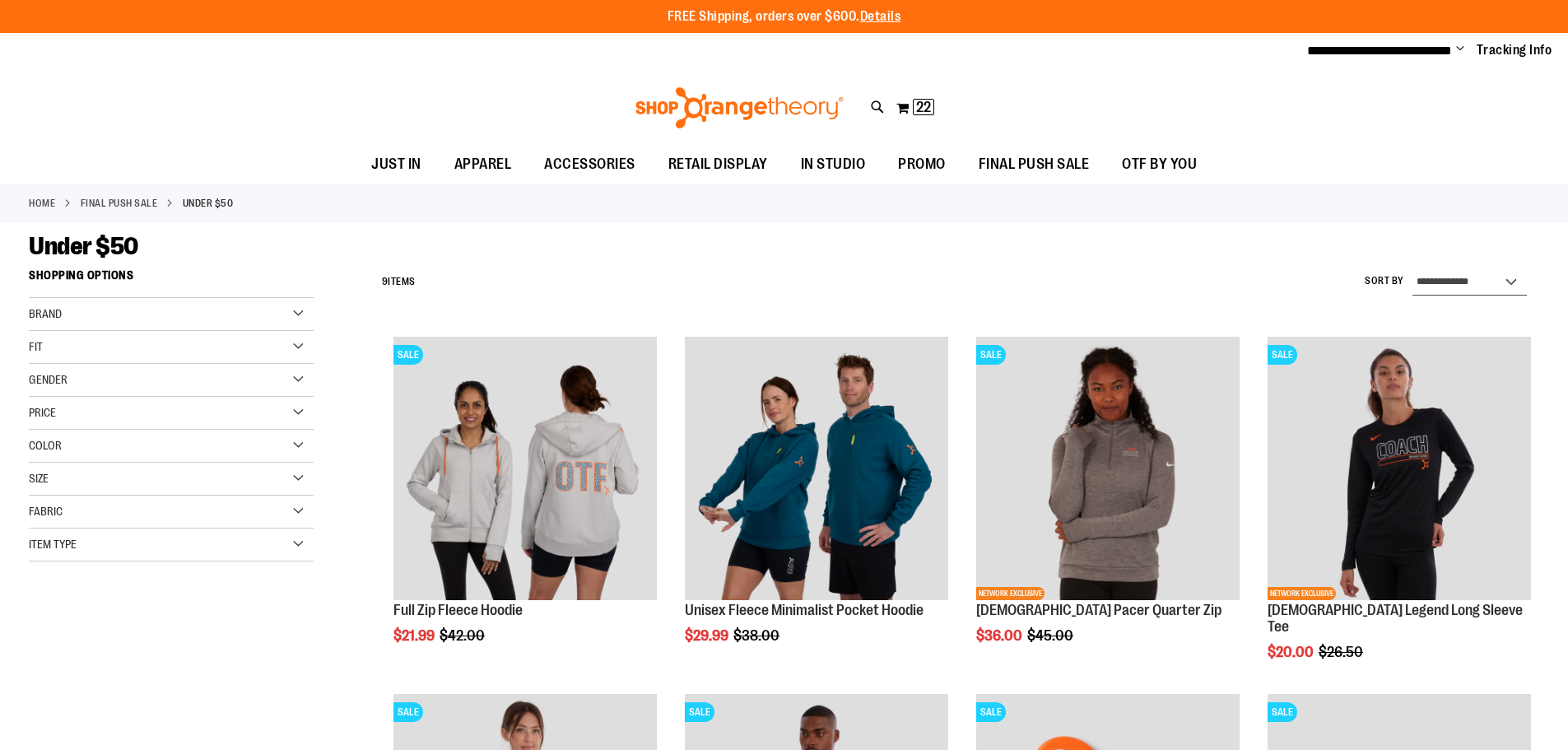
click at [1480, 280] on select "**********" at bounding box center [1469, 283] width 114 height 27
select select "**********"
click at [1412, 270] on select "**********" at bounding box center [1469, 283] width 114 height 27
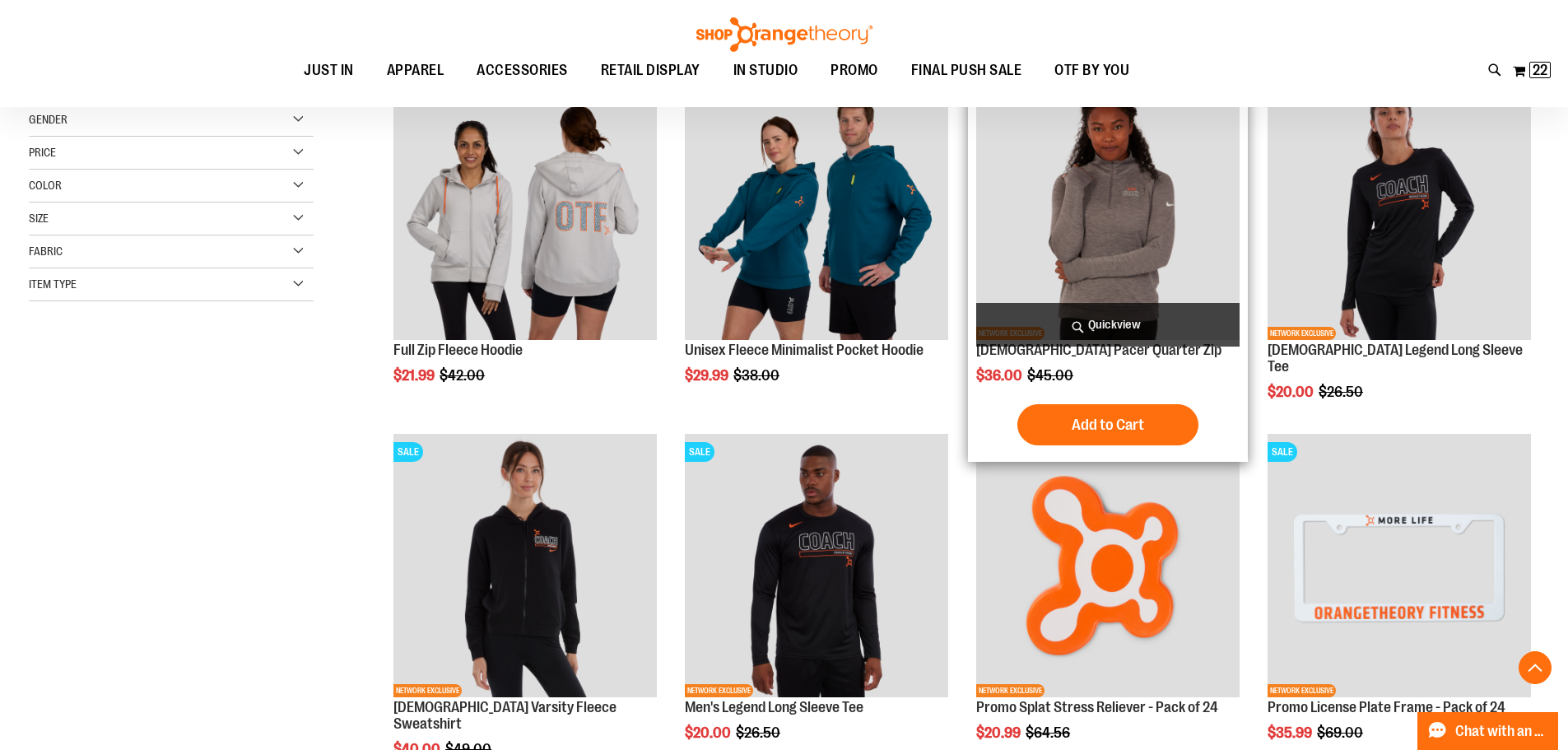
scroll to position [260, 0]
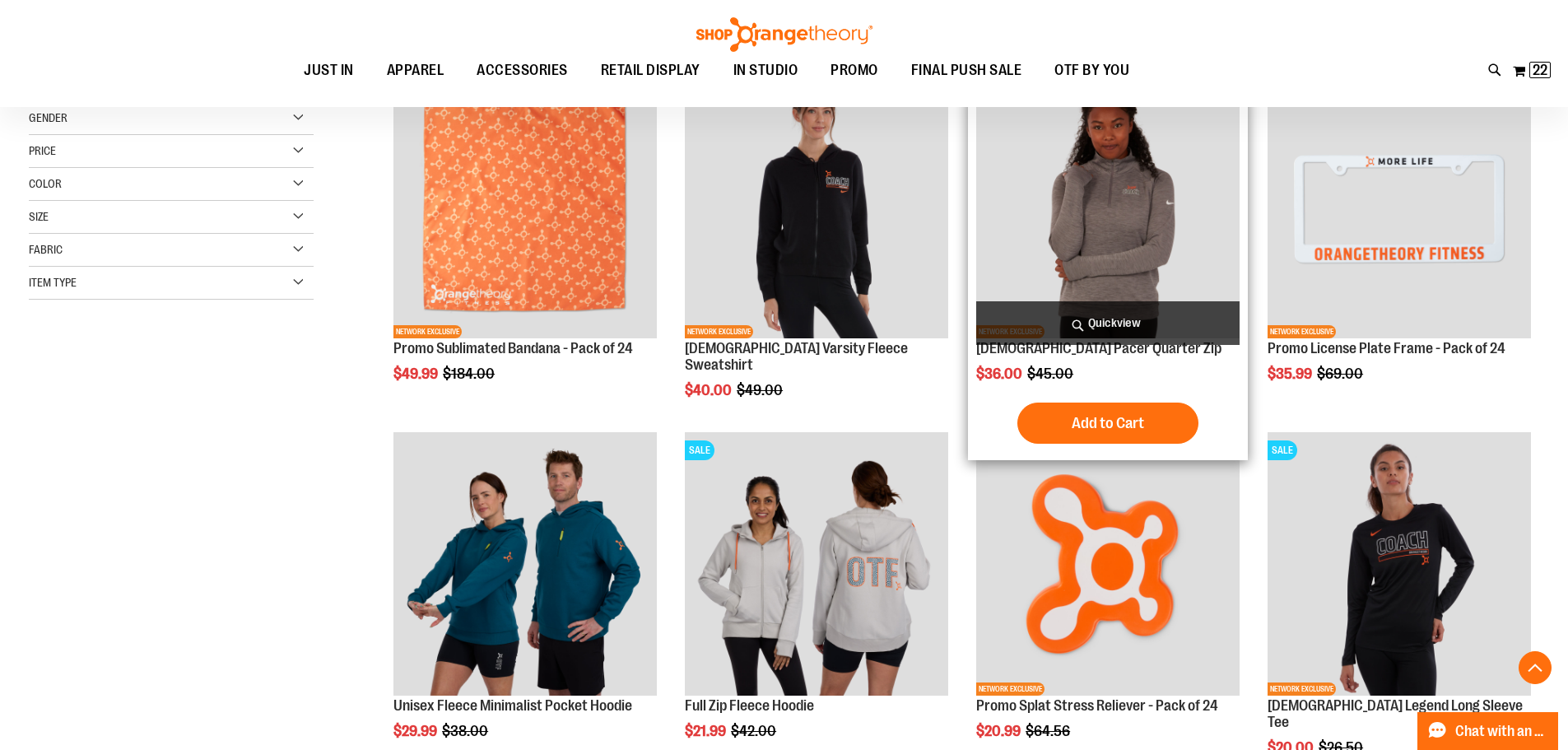
click at [1117, 265] on img "product" at bounding box center [1107, 207] width 263 height 264
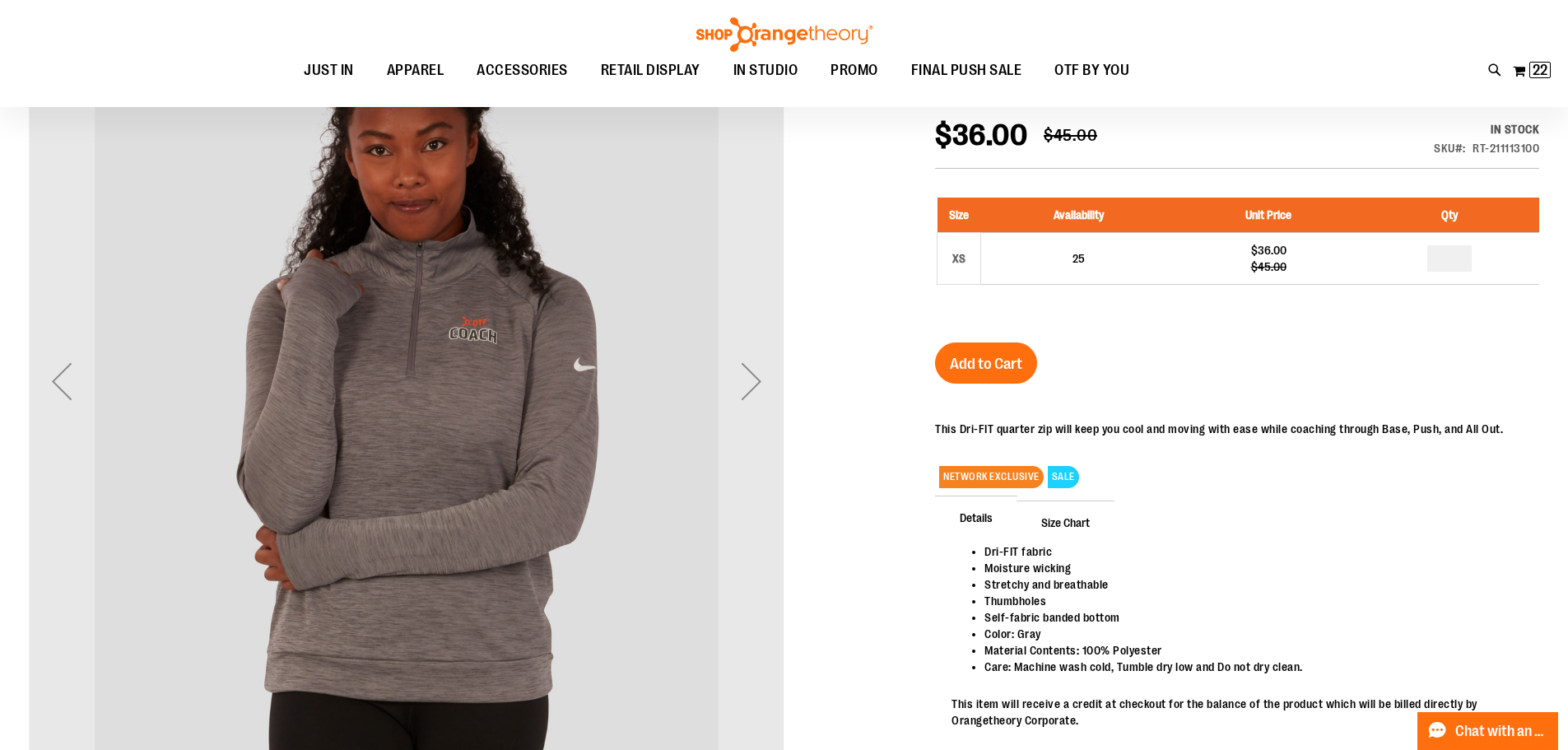
scroll to position [329, 0]
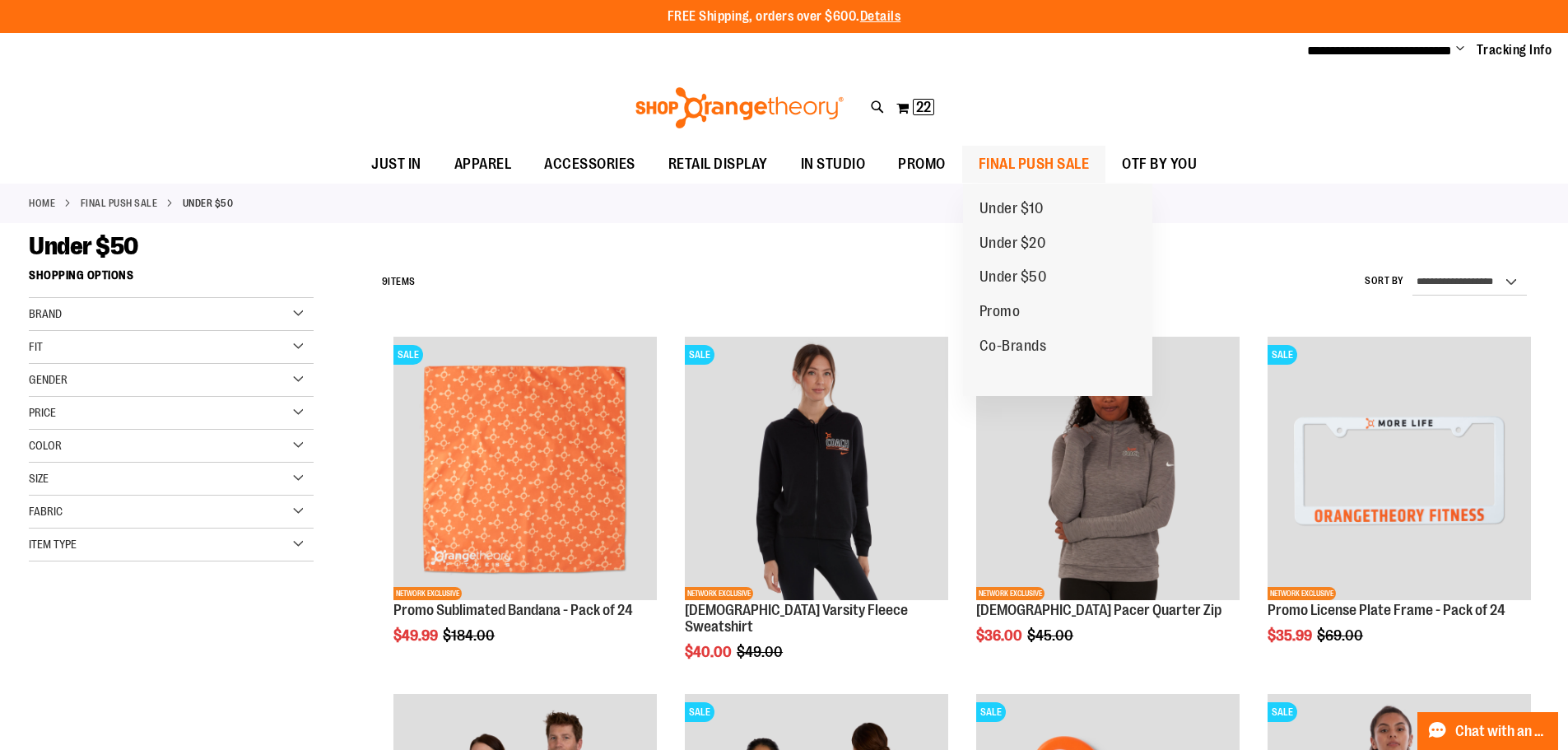
click at [1008, 157] on span "FINAL PUSH SALE" at bounding box center [1034, 165] width 111 height 37
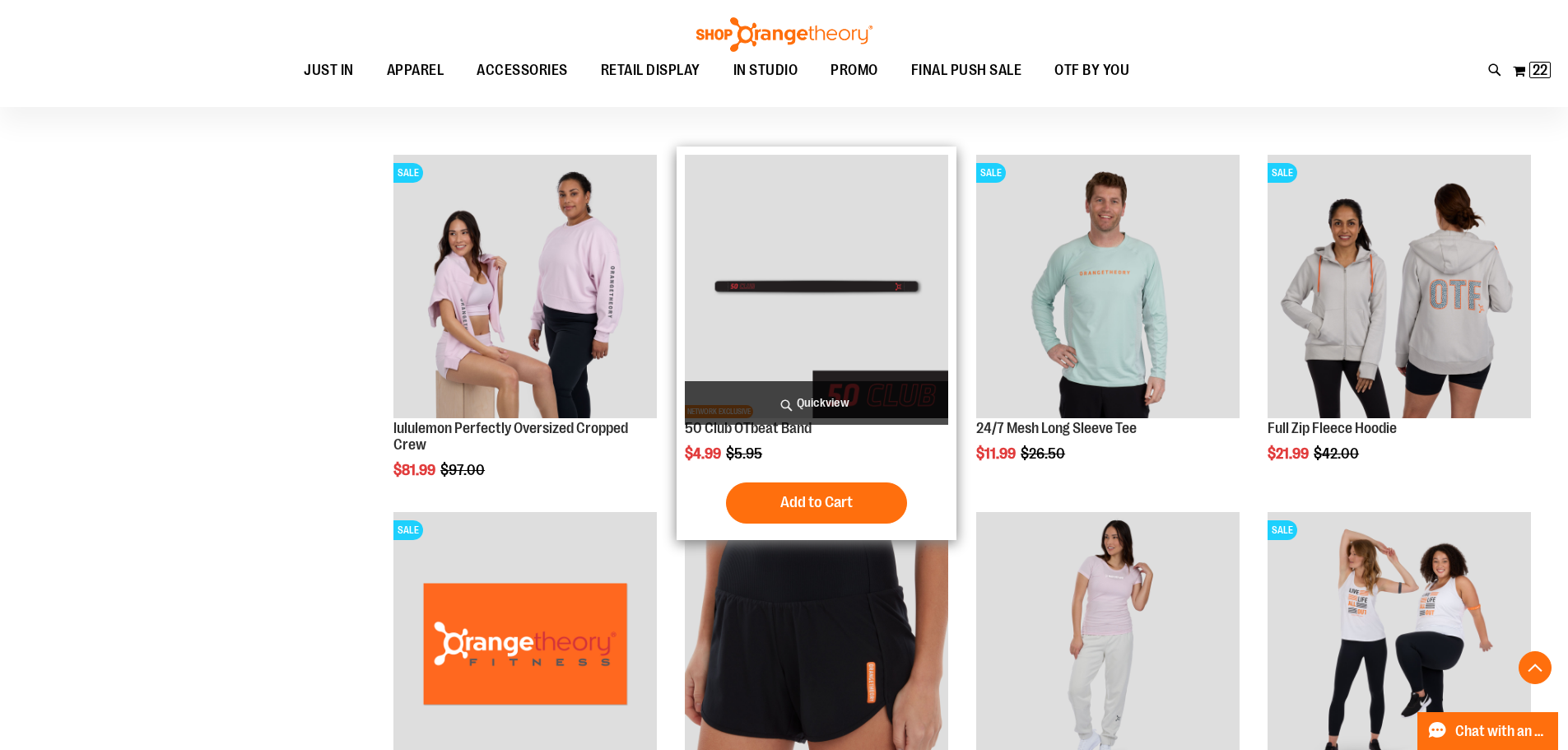
scroll to position [576, 0]
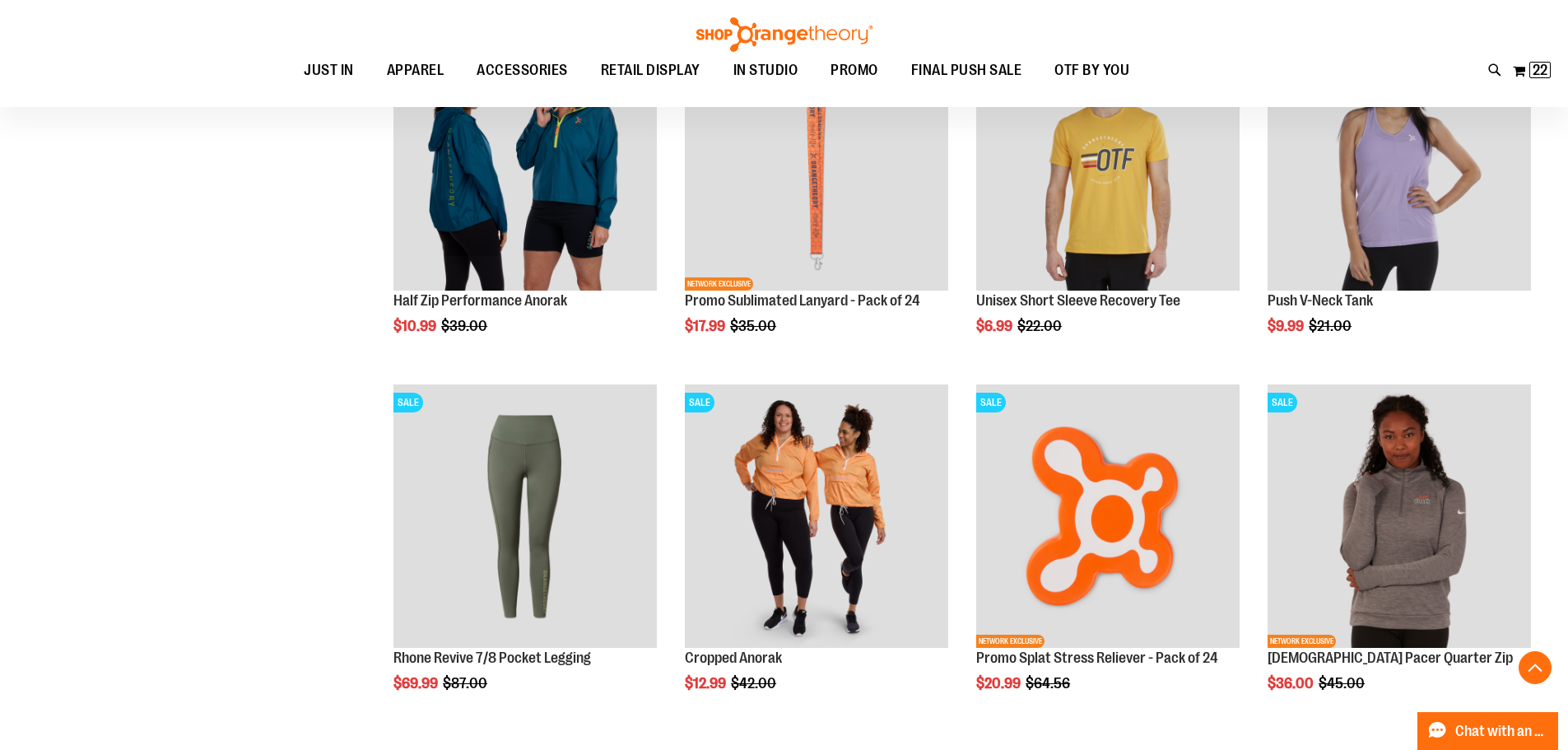
scroll to position [1399, 0]
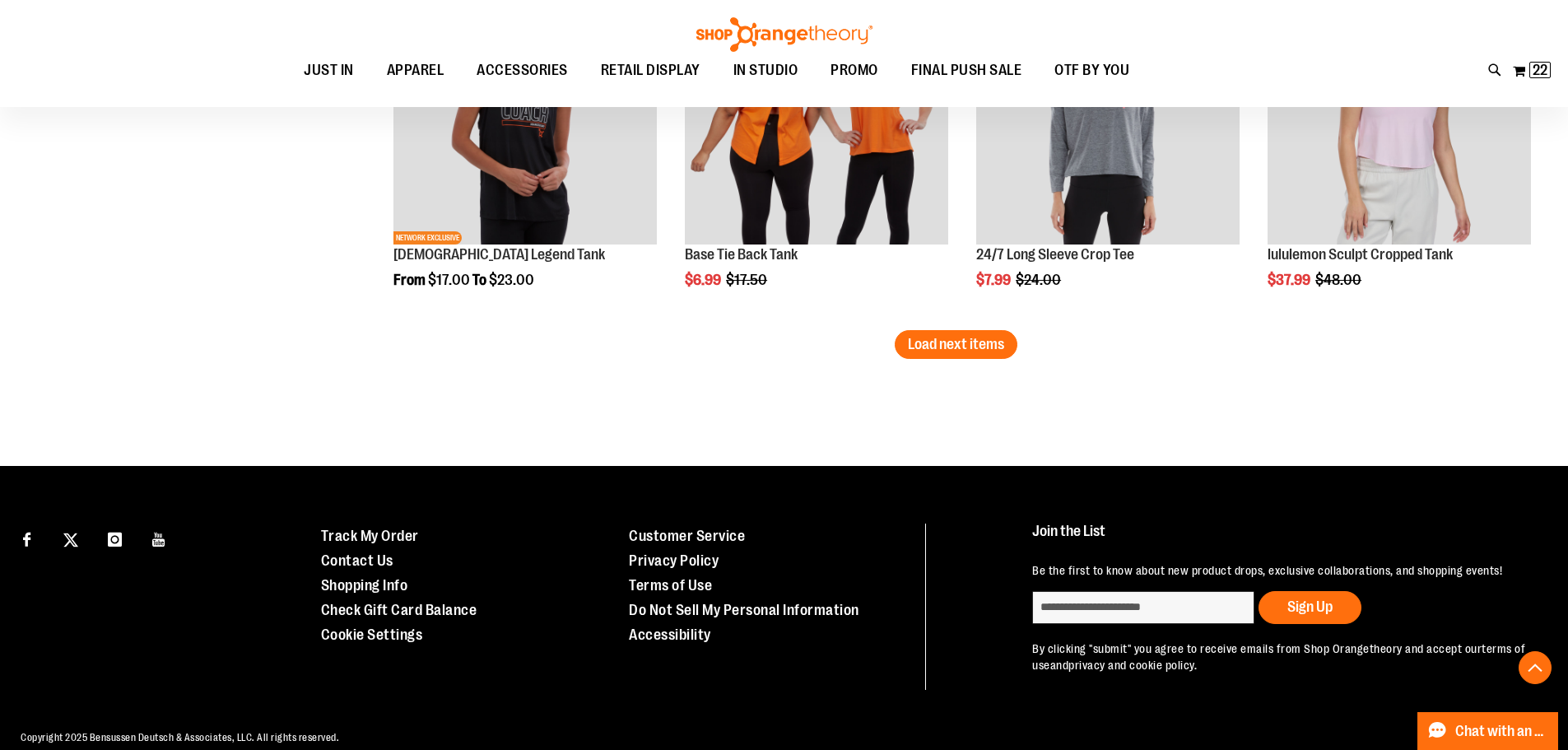
scroll to position [3129, 0]
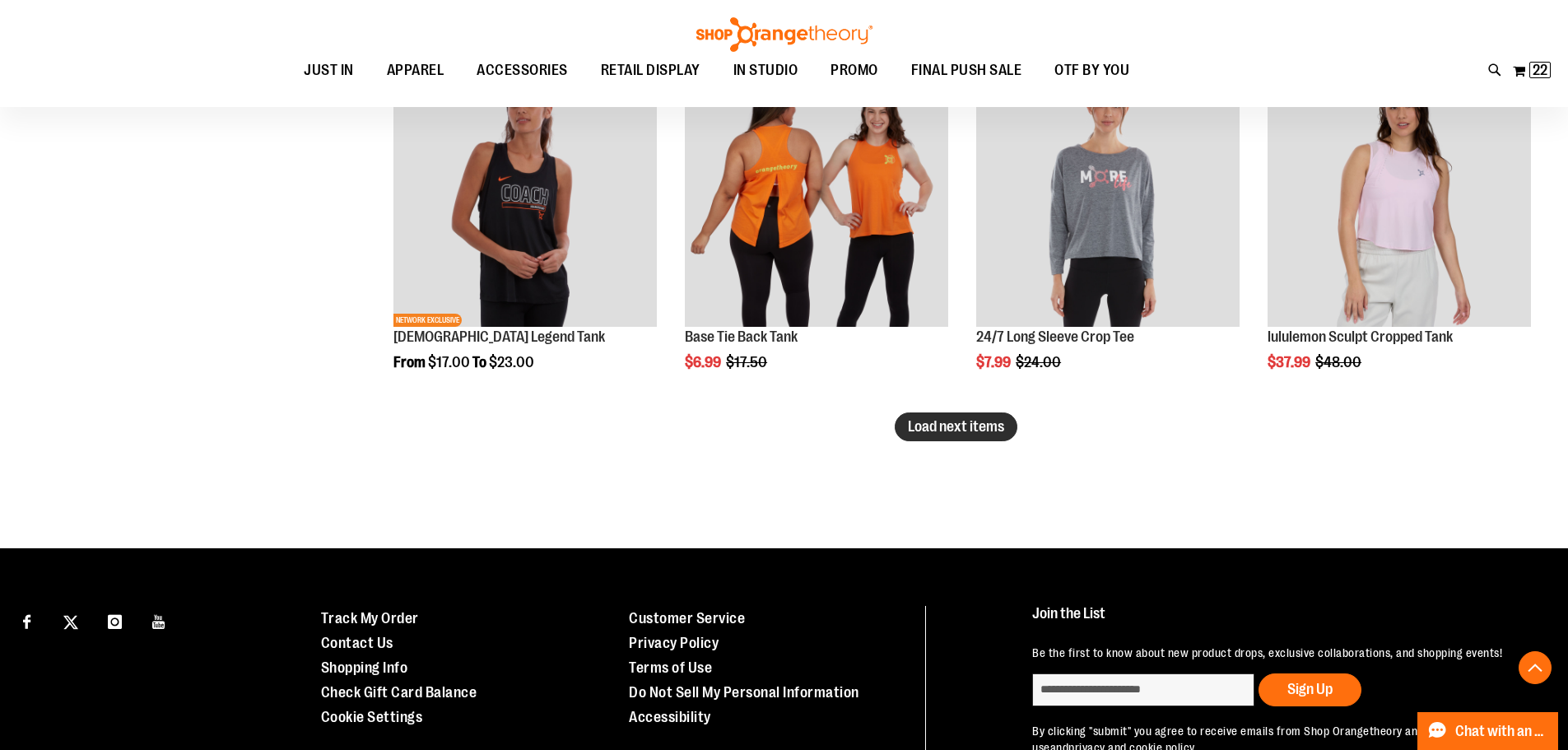
click at [935, 425] on span "Load next items" at bounding box center [955, 426] width 96 height 17
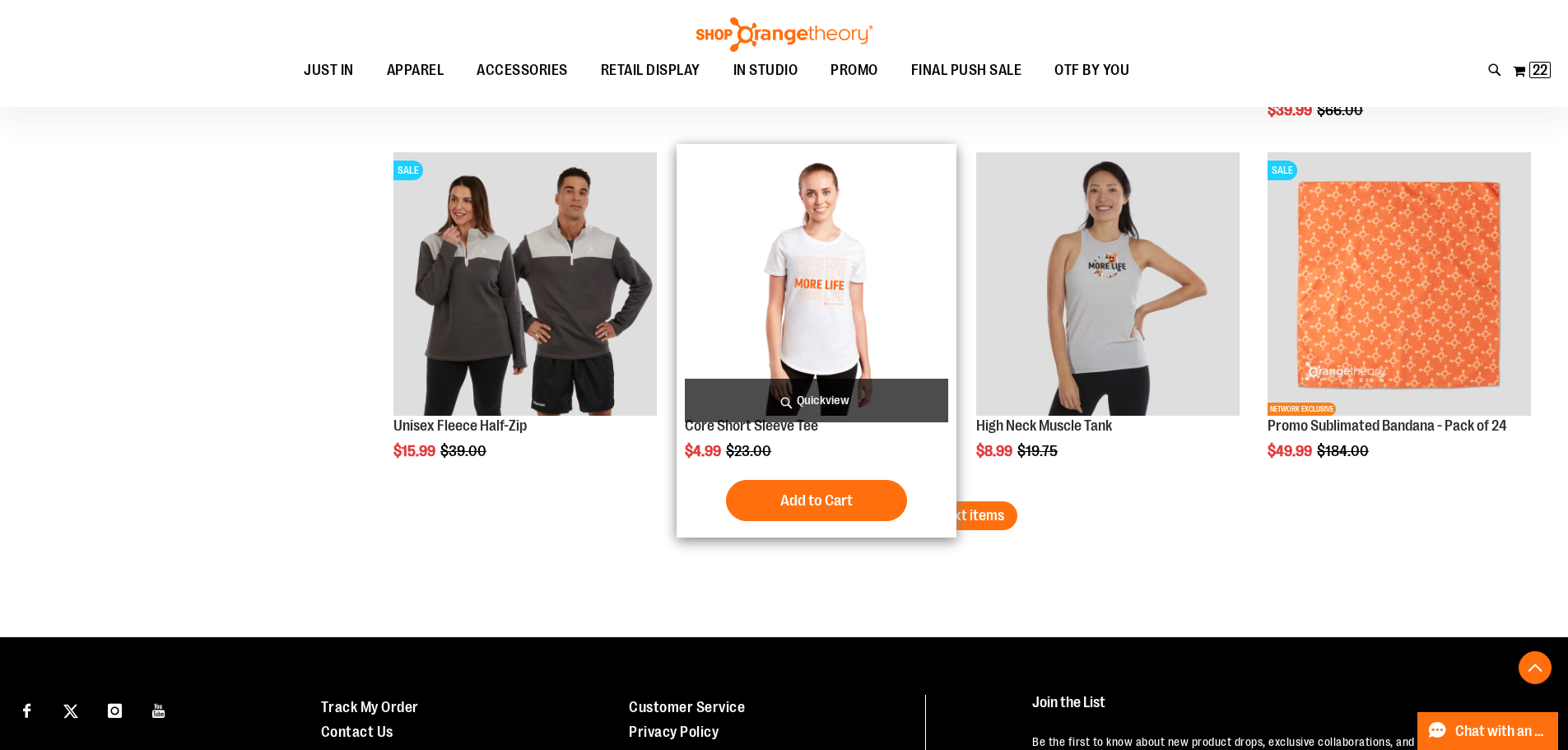
scroll to position [4117, 0]
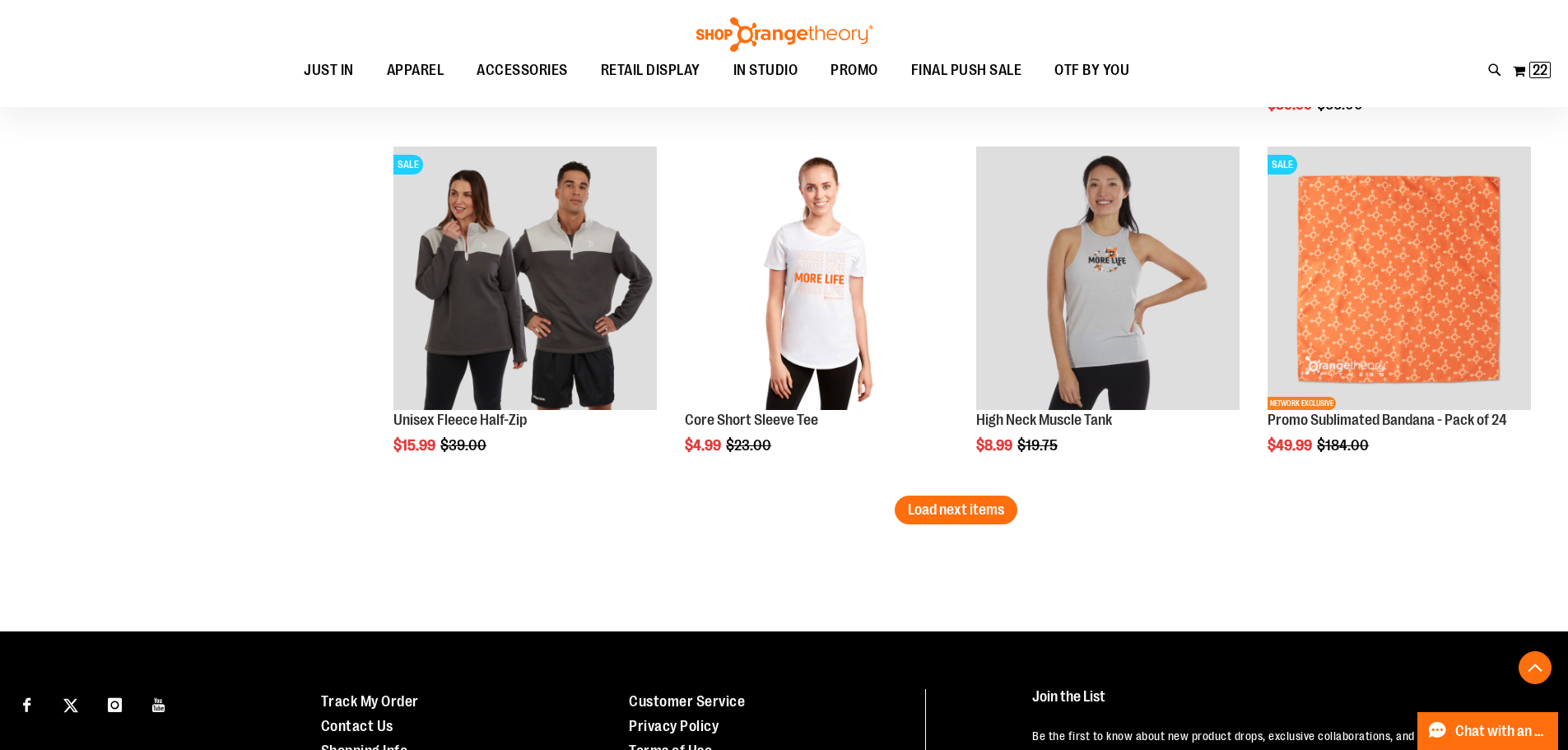
drag, startPoint x: 961, startPoint y: 486, endPoint x: 972, endPoint y: 531, distance: 46.3
drag, startPoint x: 972, startPoint y: 531, endPoint x: 957, endPoint y: 512, distance: 24.2
click at [957, 512] on span "Load next items" at bounding box center [955, 509] width 96 height 17
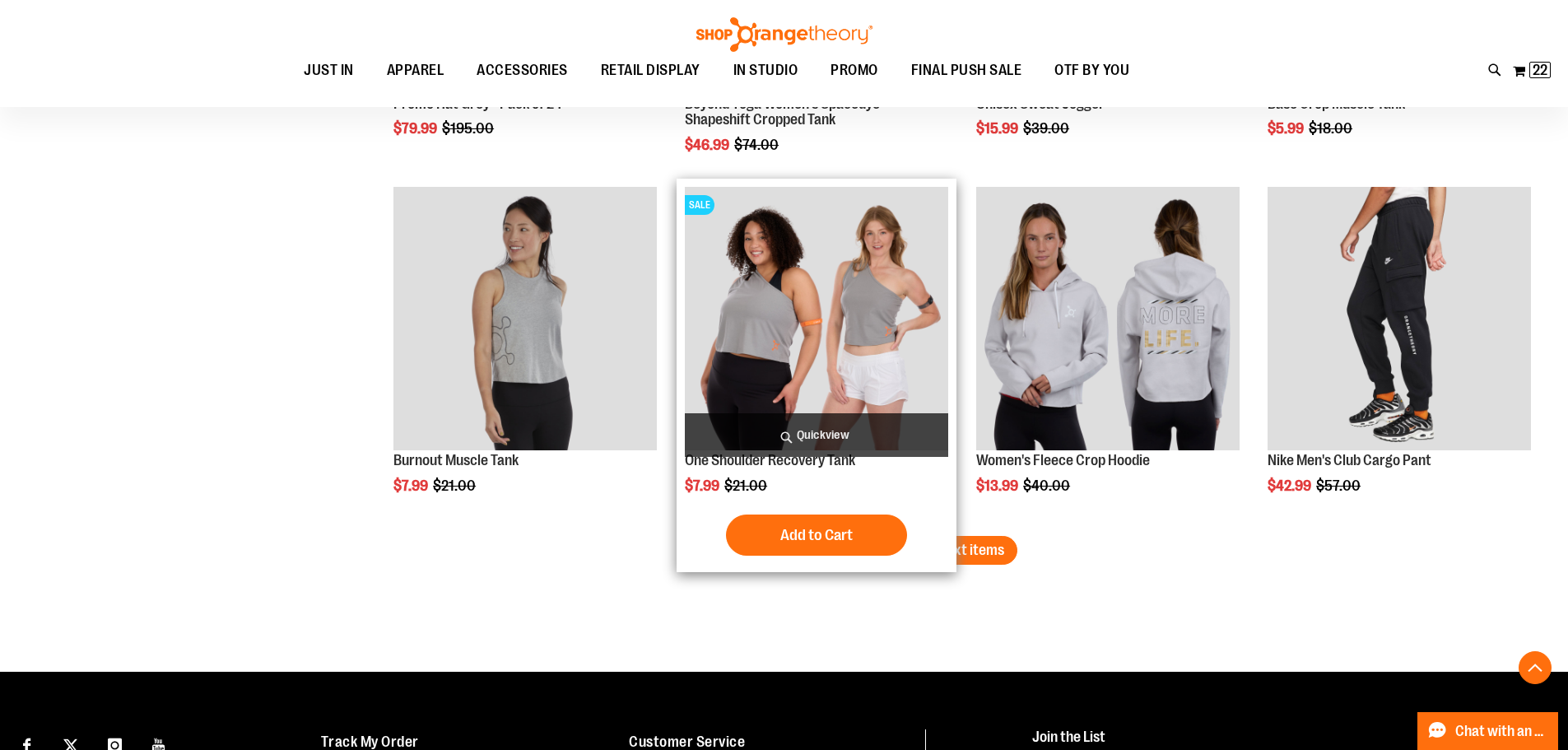
scroll to position [5188, 0]
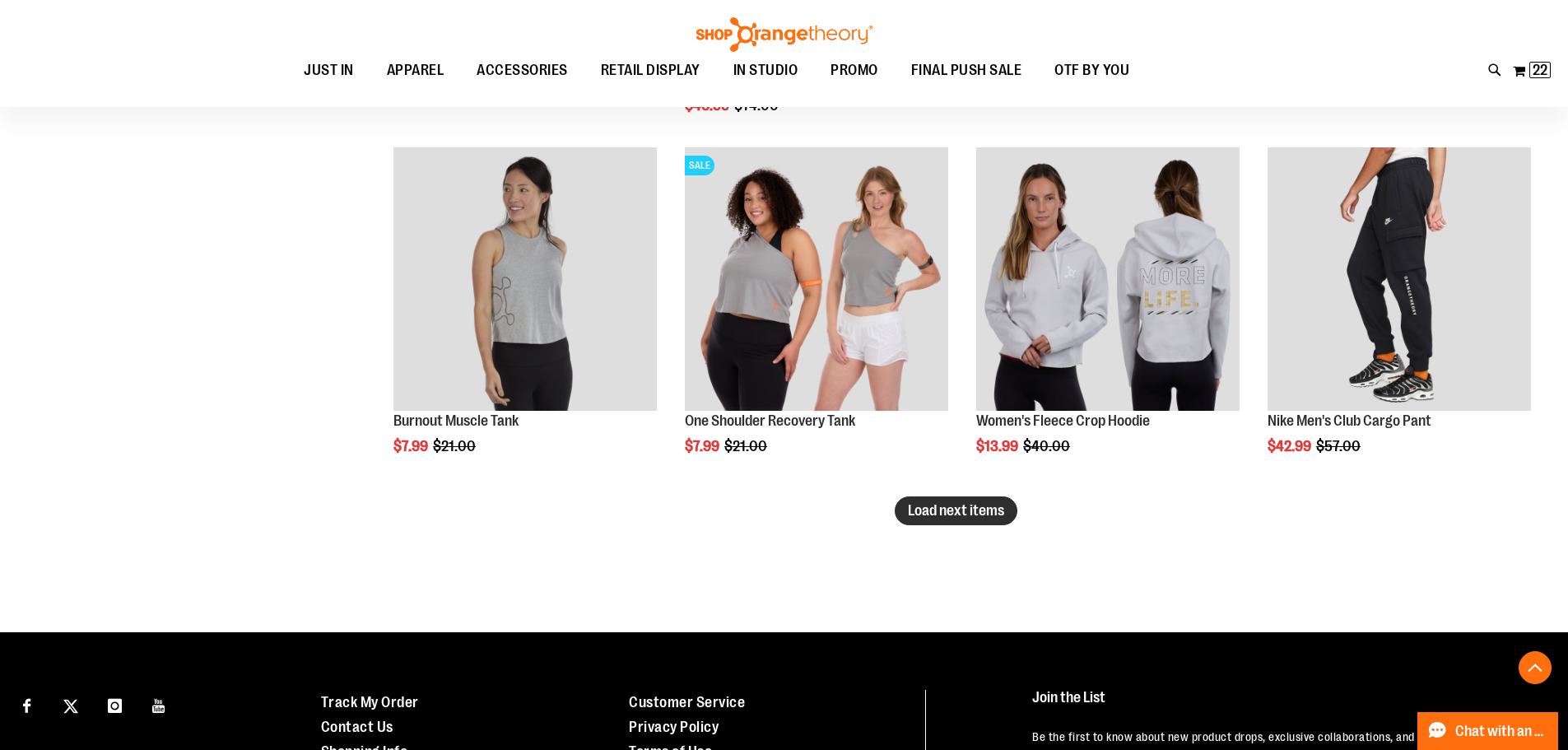
click at [964, 510] on span "Load next items" at bounding box center [955, 510] width 96 height 17
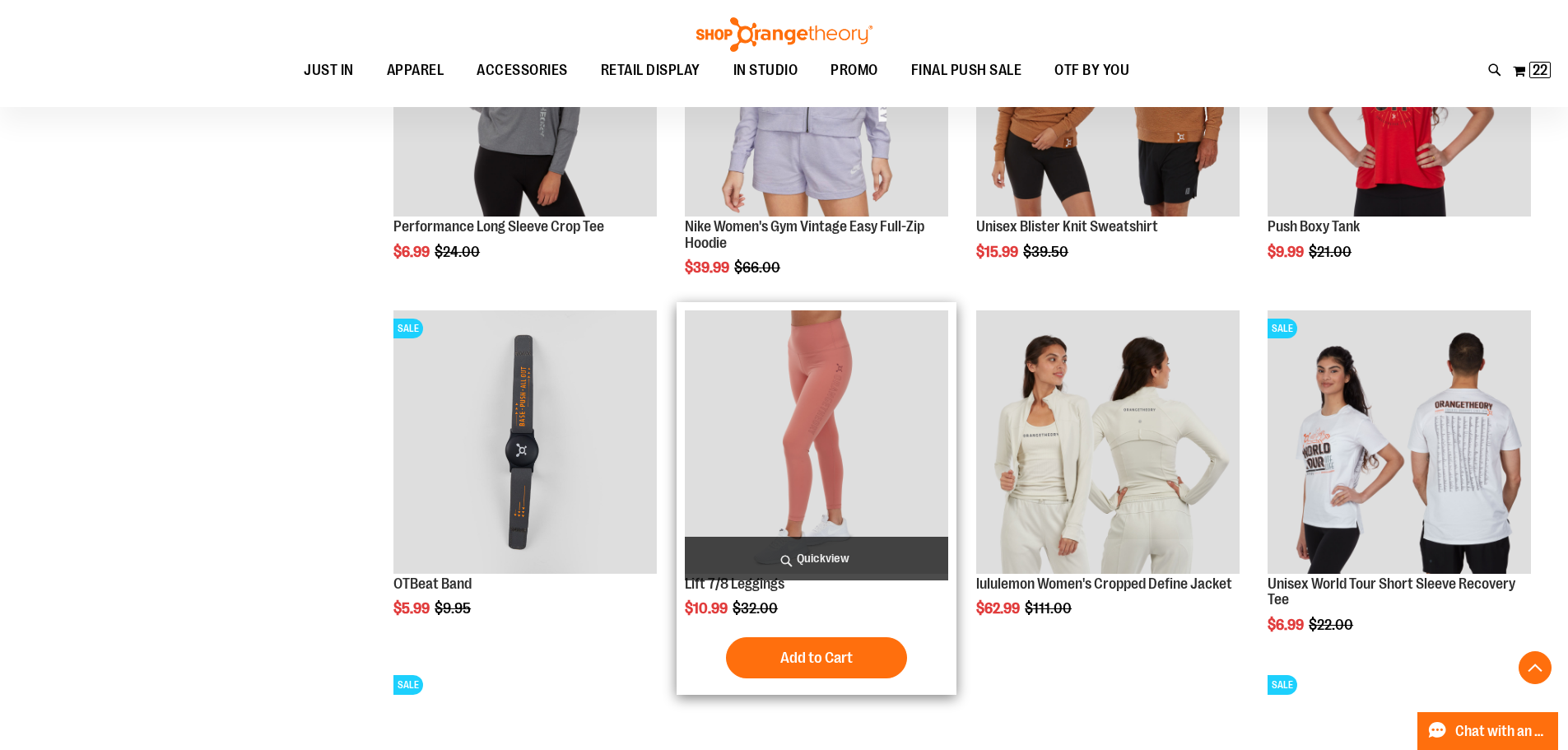
scroll to position [5847, 0]
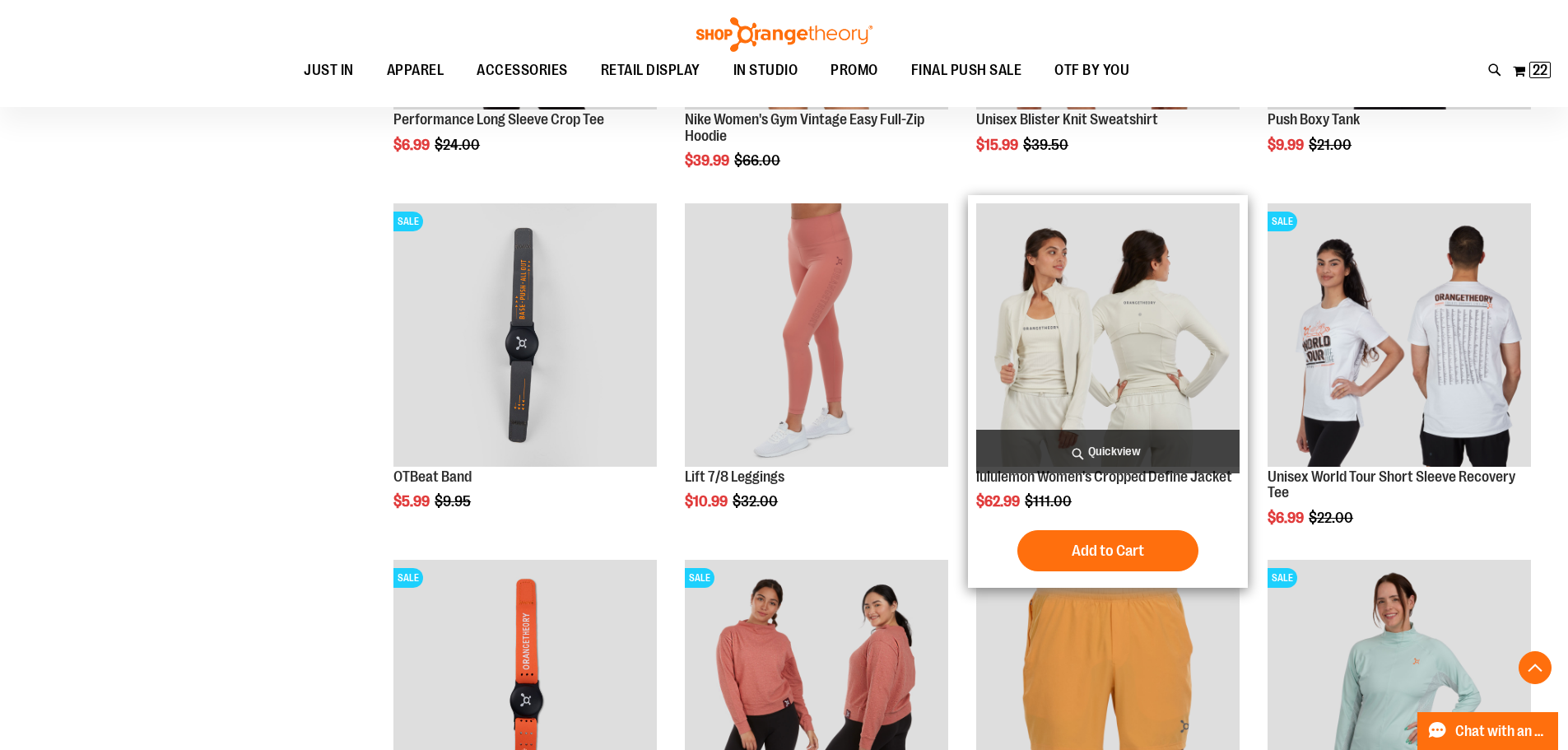
click at [1115, 366] on img "product" at bounding box center [1107, 335] width 263 height 264
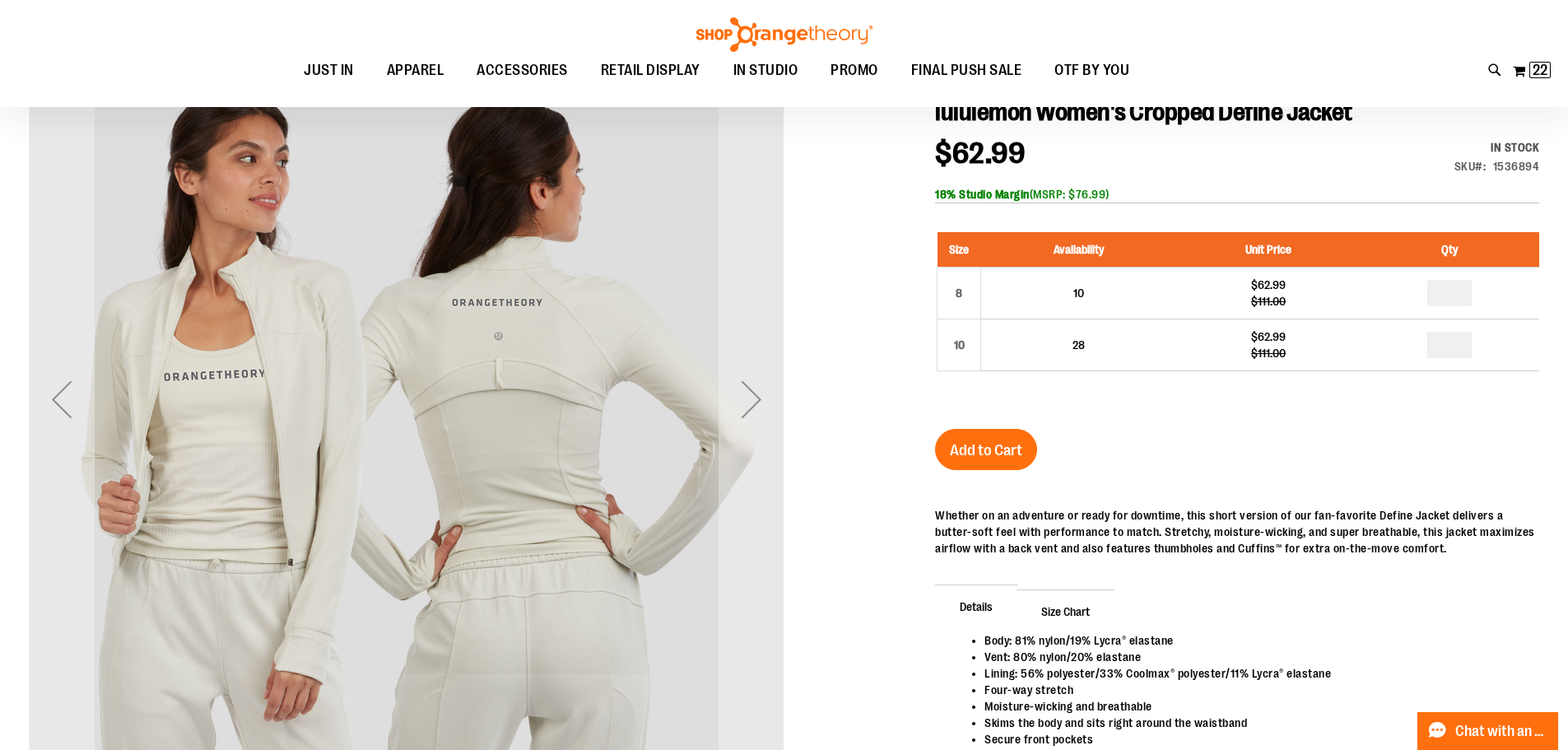
scroll to position [246, 0]
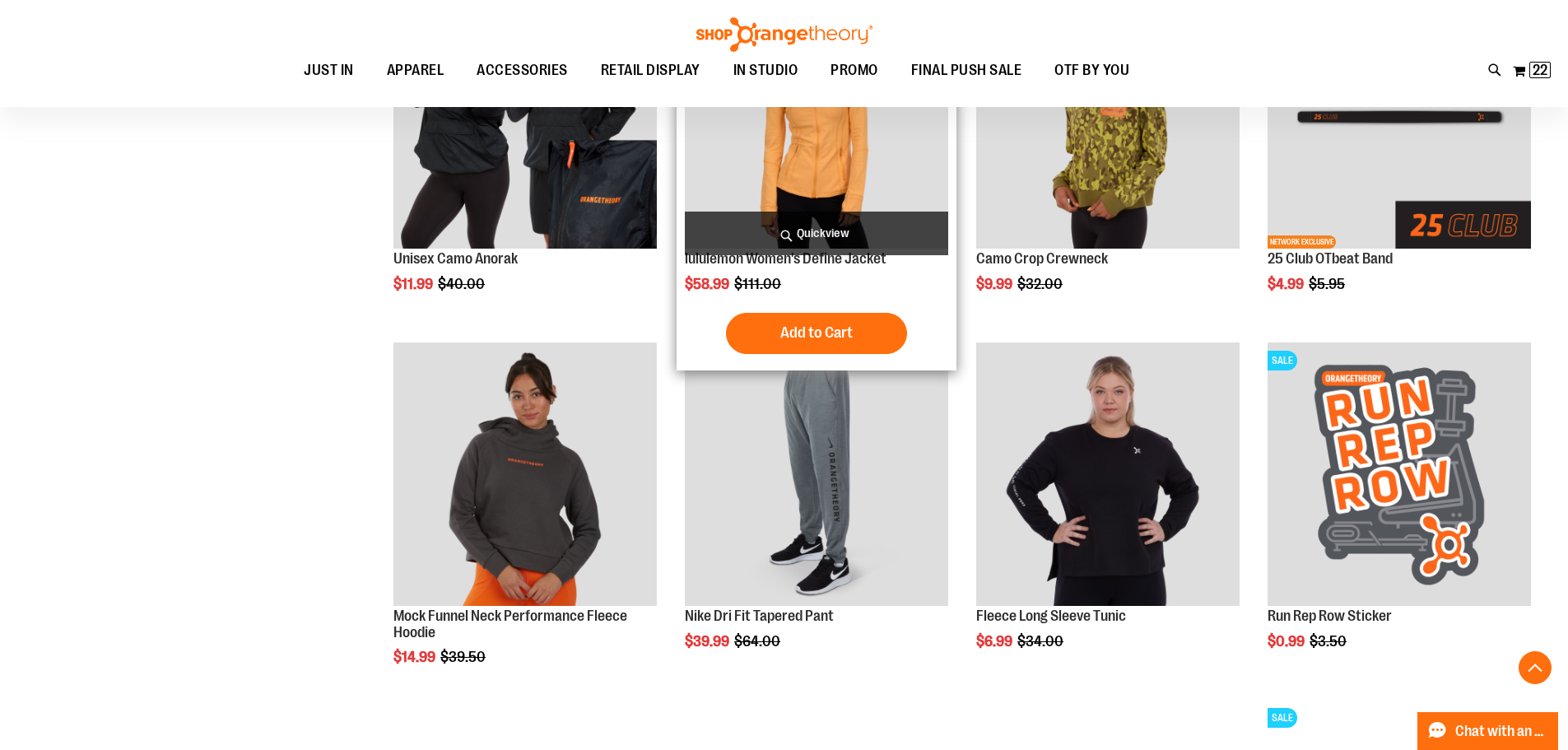
scroll to position [1696, 0]
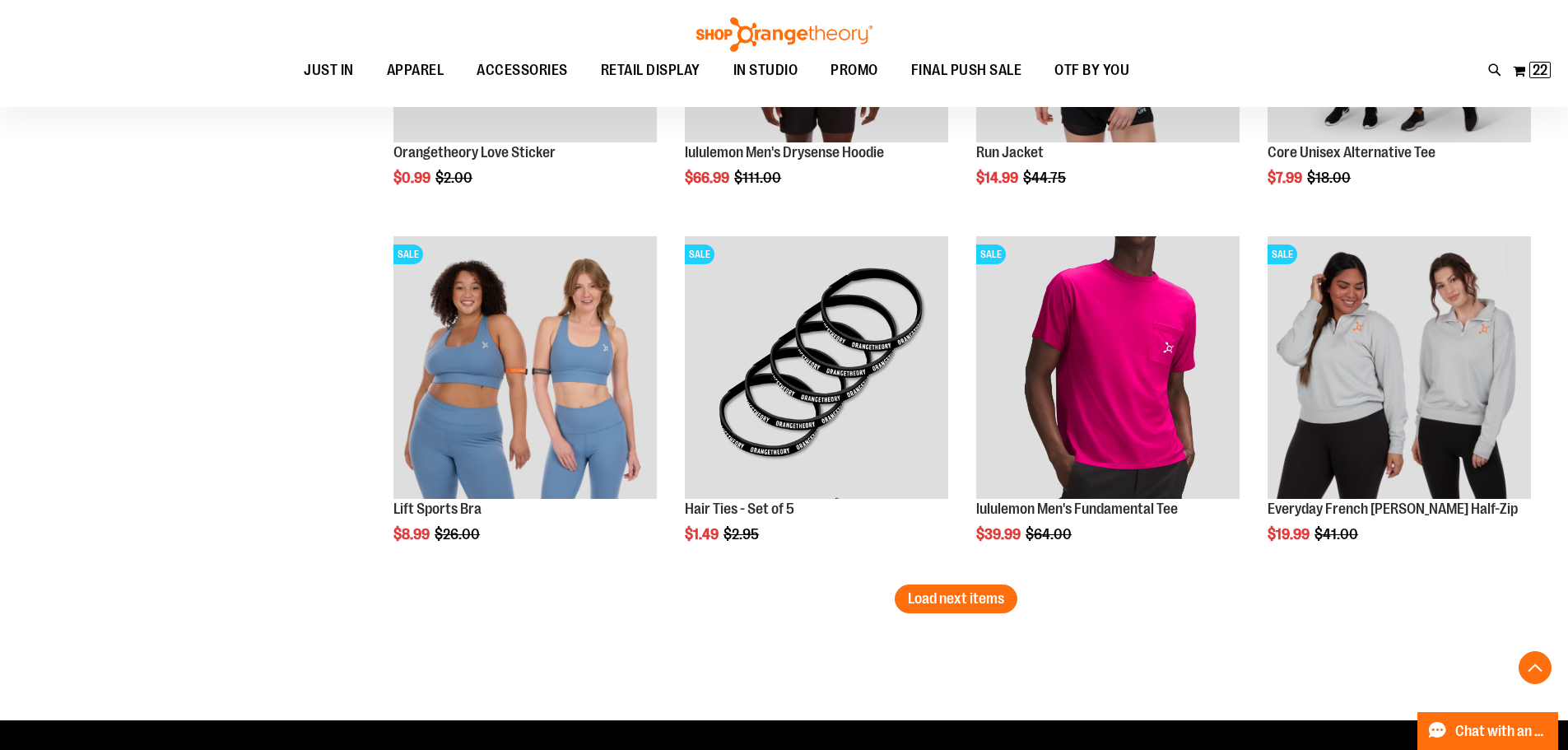
scroll to position [3014, 0]
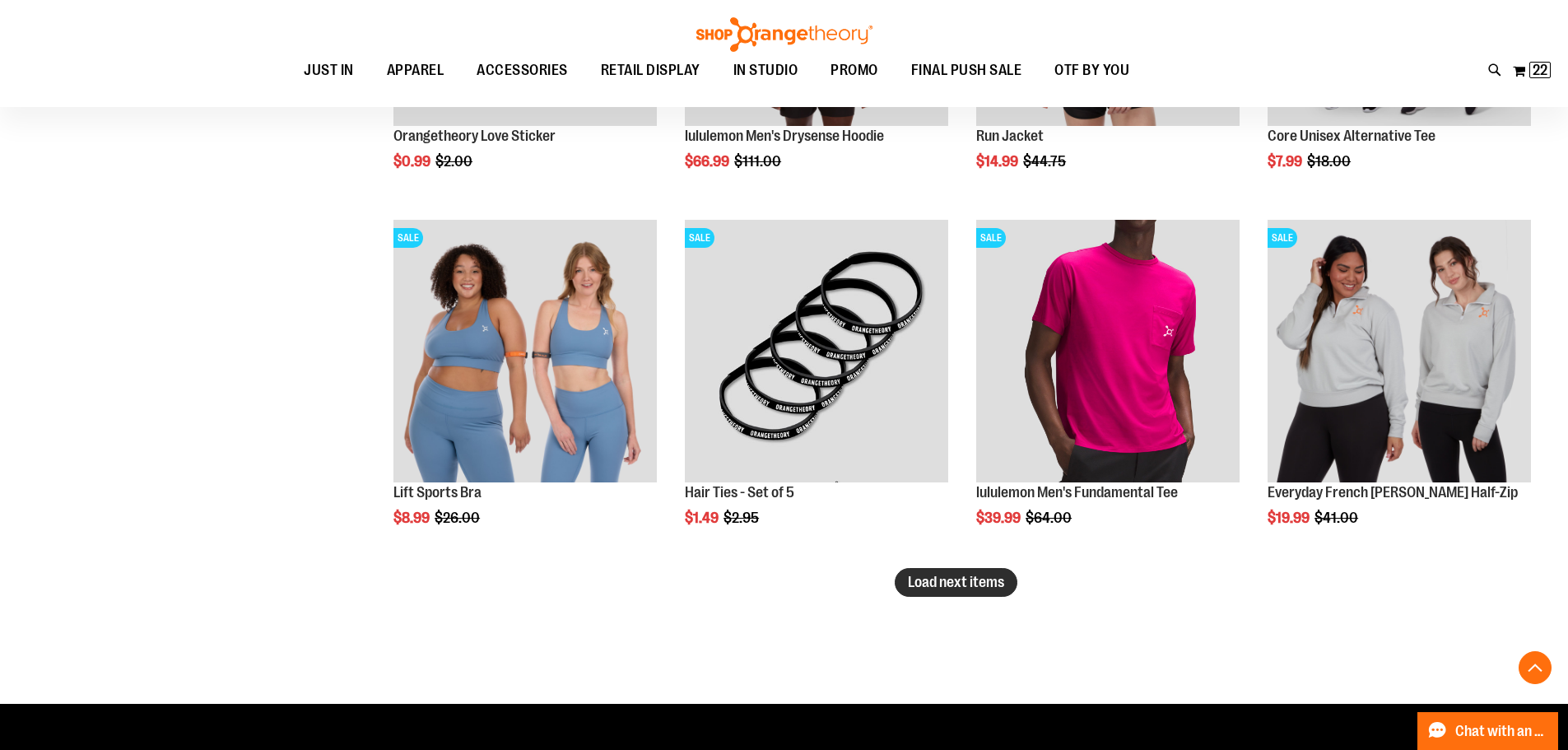
click at [944, 586] on span "Load next items" at bounding box center [955, 582] width 96 height 17
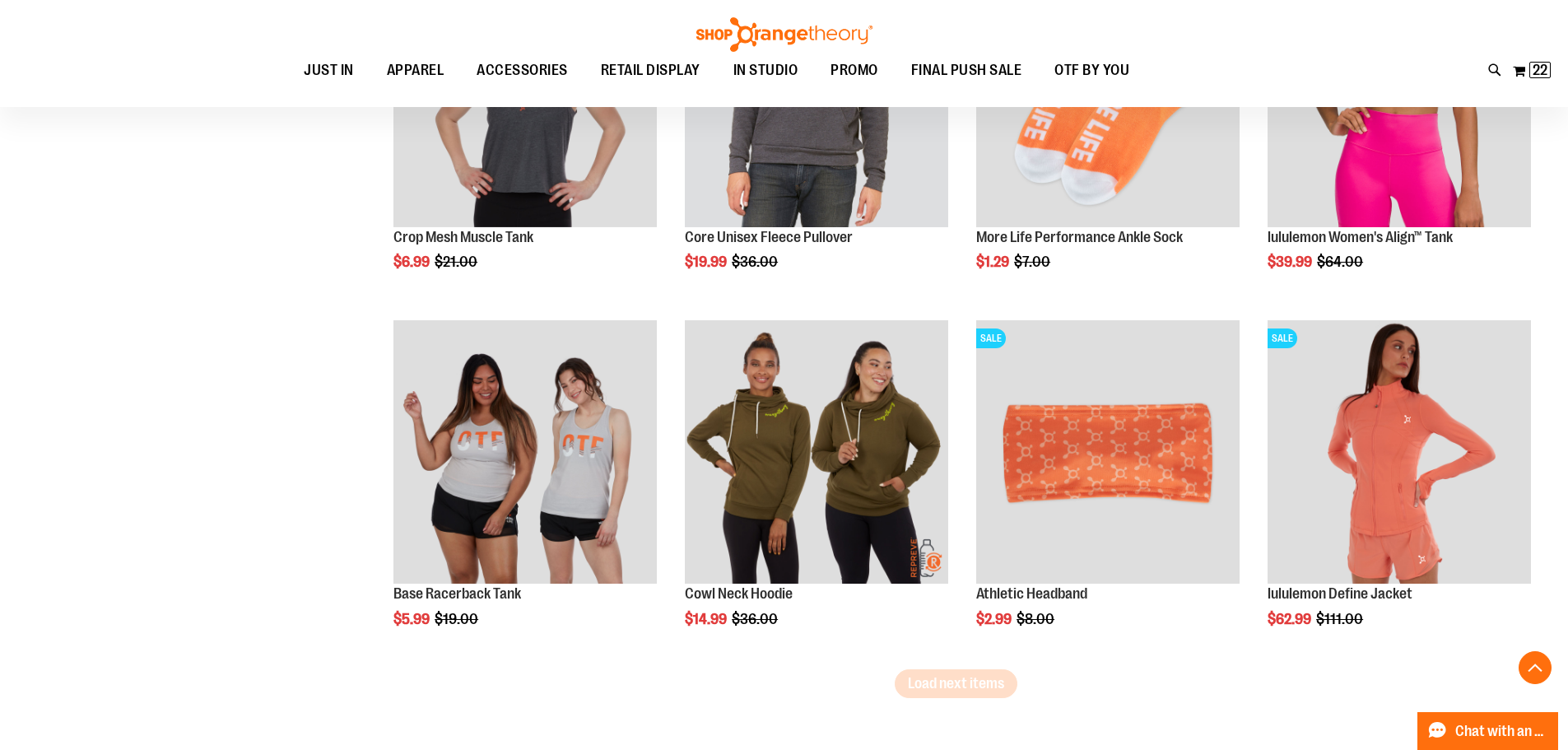
scroll to position [4003, 0]
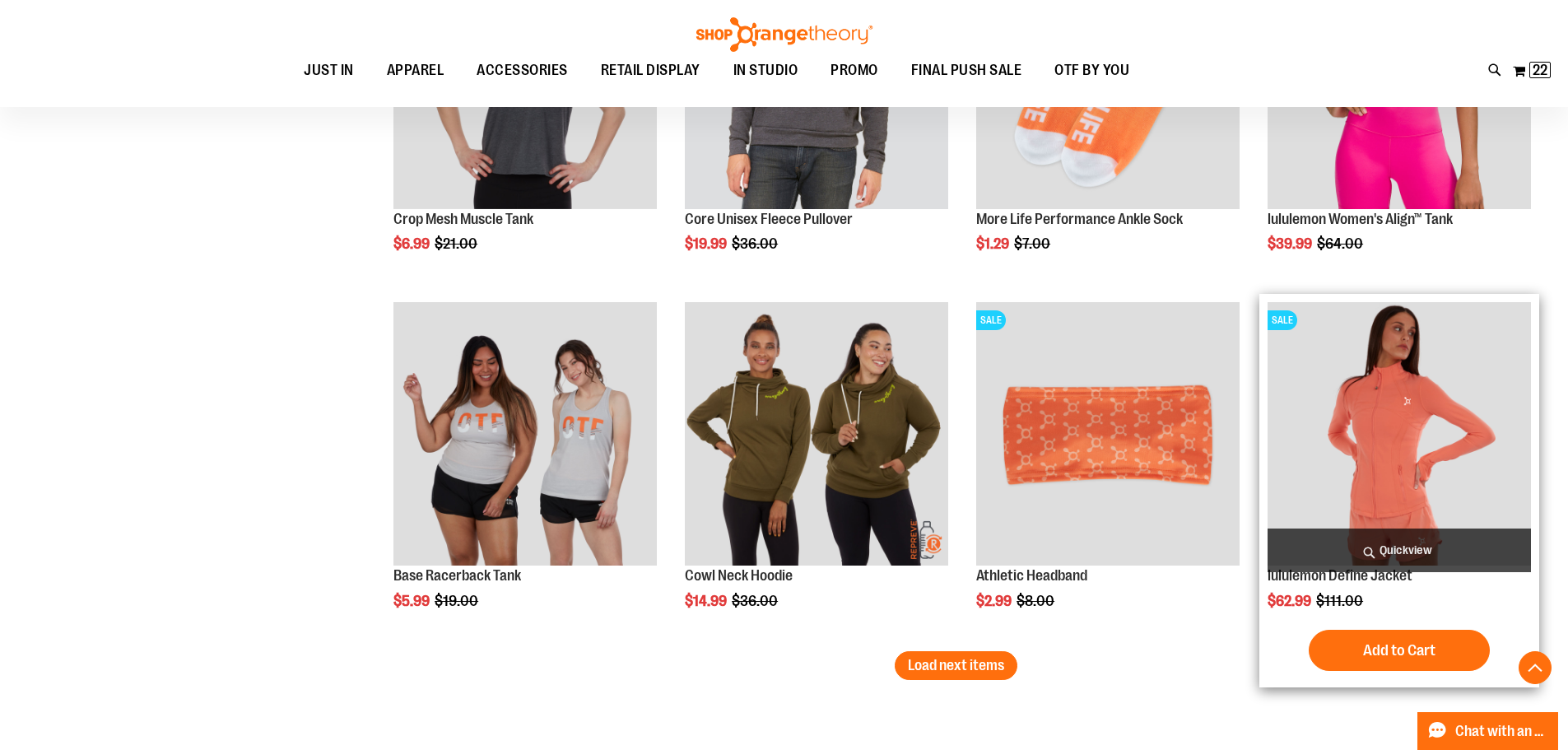
click at [1374, 457] on img "product" at bounding box center [1399, 434] width 263 height 264
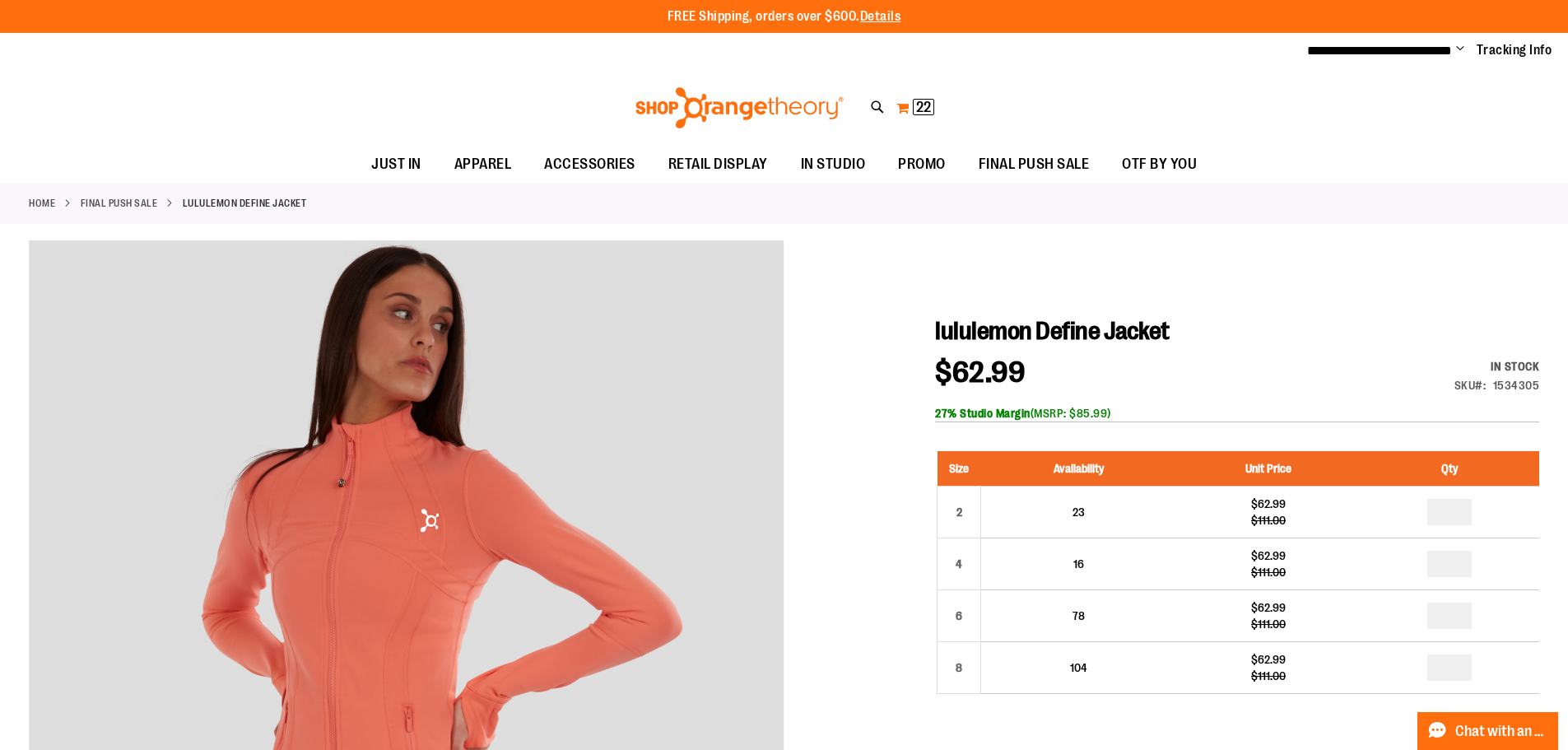
click at [897, 106] on button "My Cart 22 22 items" at bounding box center [915, 108] width 40 height 27
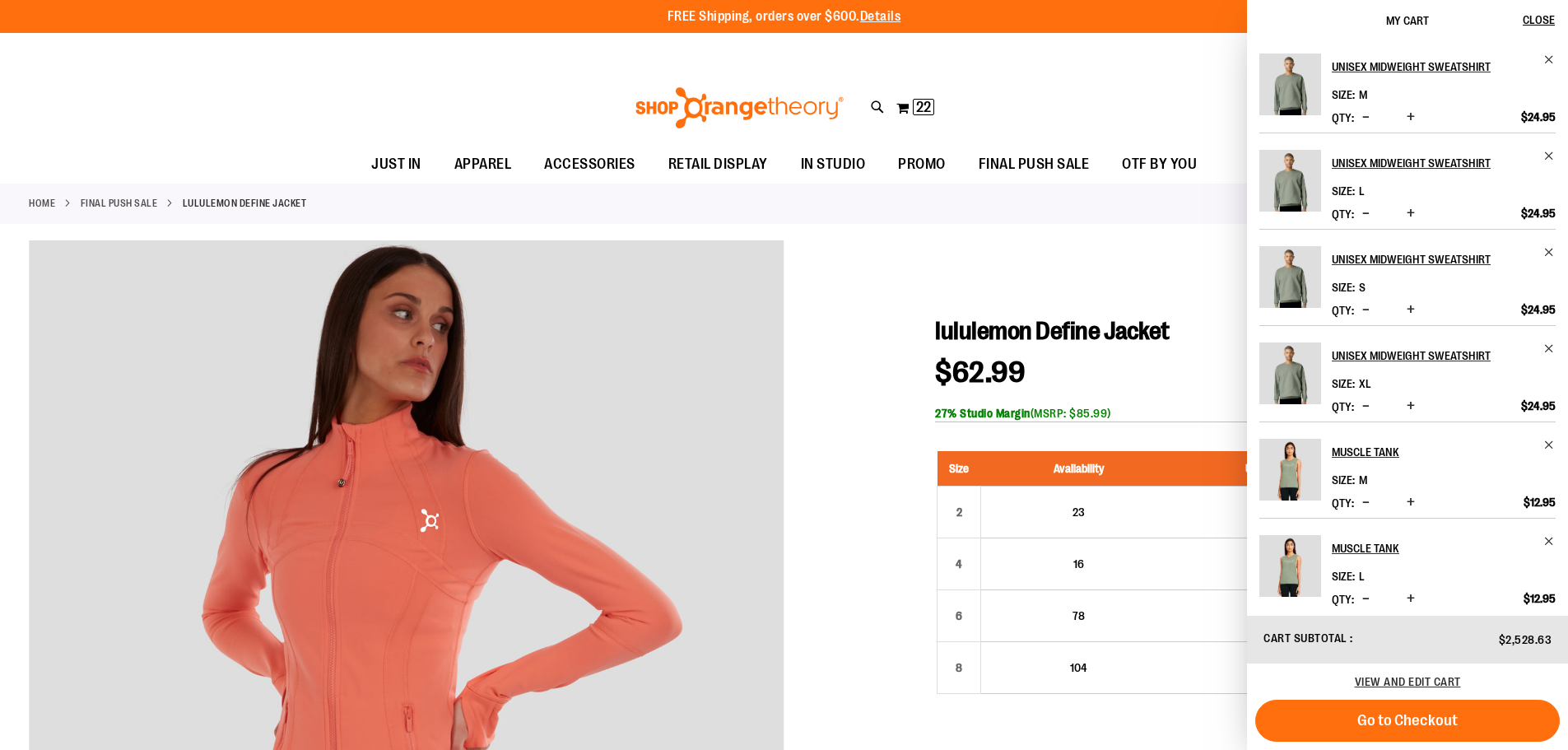
click at [955, 70] on div "Toggle Nav Search Popular Suggestions Advanced Search" at bounding box center [784, 108] width 1568 height 76
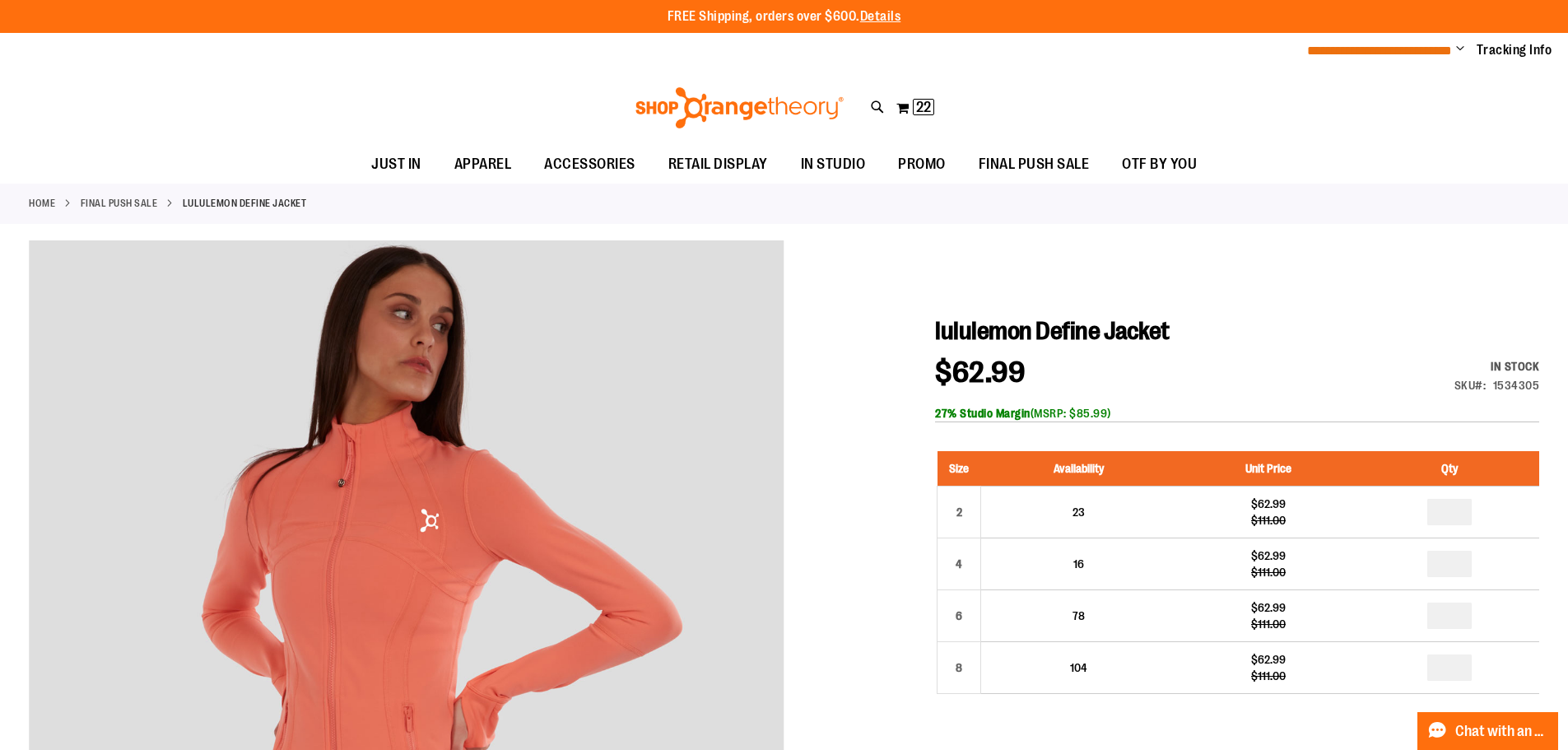
click at [1436, 48] on span "**********" at bounding box center [1380, 50] width 145 height 12
click at [1459, 46] on span "Change" at bounding box center [1459, 50] width 8 height 16
click at [1363, 110] on link "Sign Out" at bounding box center [1401, 111] width 144 height 31
